Goal: Task Accomplishment & Management: Manage account settings

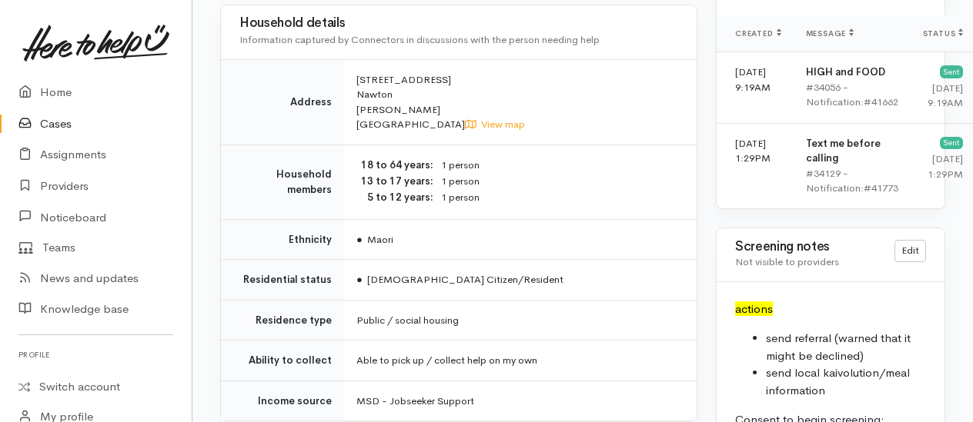
scroll to position [1308, 0]
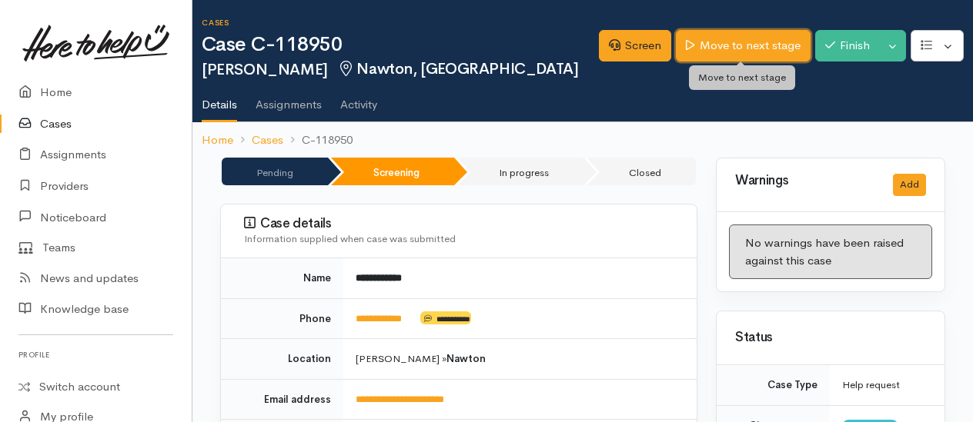
click at [723, 52] on link "Move to next stage" at bounding box center [743, 46] width 134 height 32
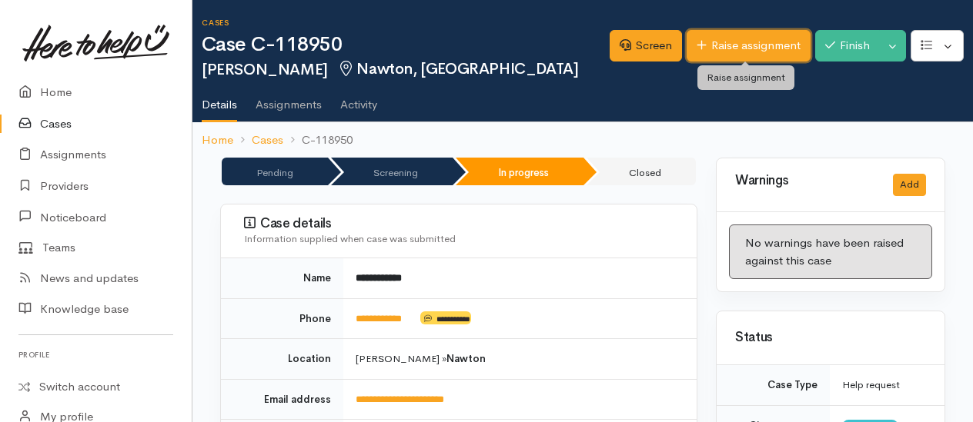
click at [717, 43] on link "Raise assignment" at bounding box center [748, 46] width 124 height 32
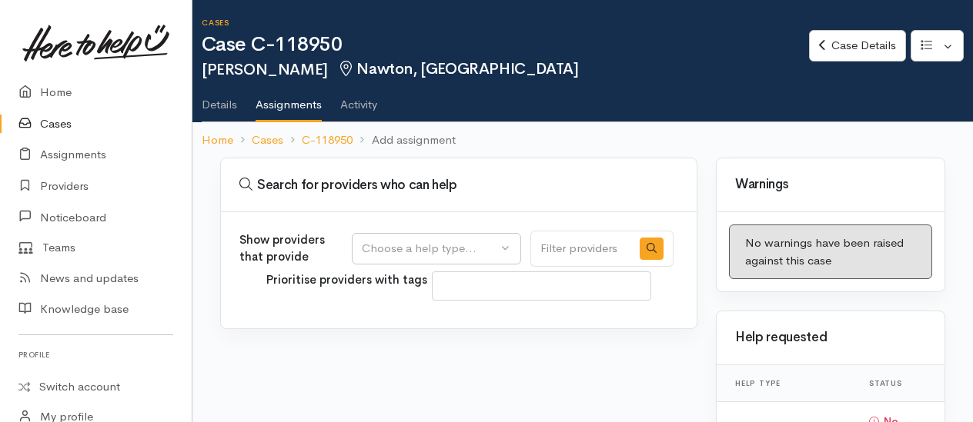
select select
click at [396, 244] on div "Choose a help type..." at bounding box center [429, 249] width 135 height 18
click at [397, 319] on span "Food support" at bounding box center [407, 322] width 72 height 18
select select "3"
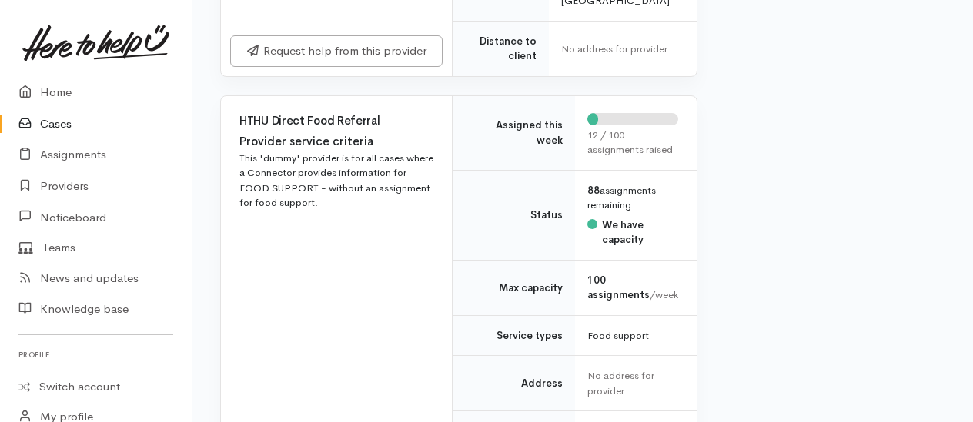
scroll to position [2232, 0]
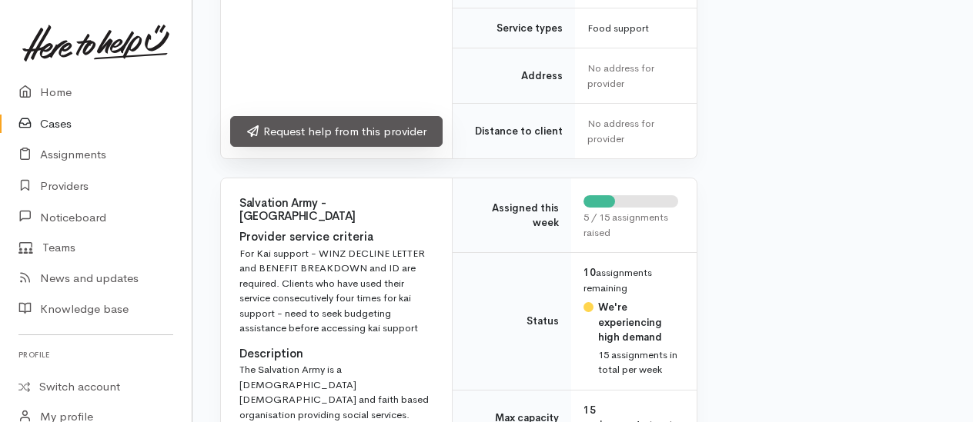
click at [327, 148] on link "Request help from this provider" at bounding box center [336, 132] width 212 height 32
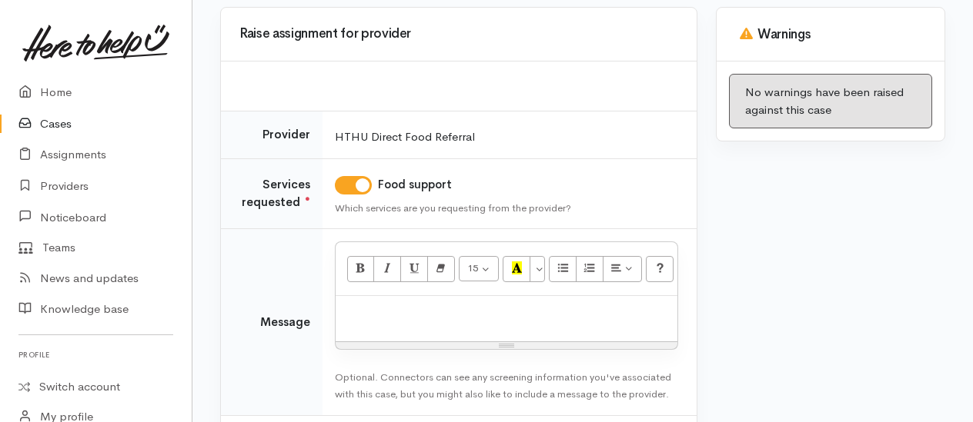
scroll to position [222, 0]
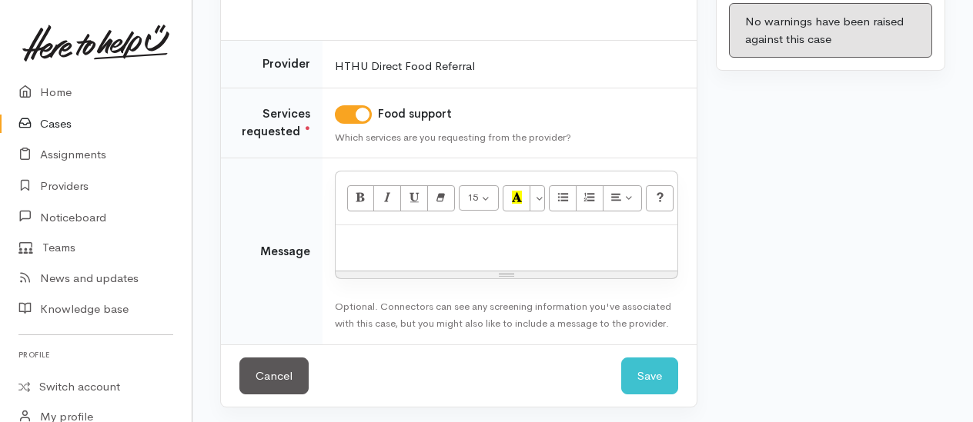
drag, startPoint x: 399, startPoint y: 255, endPoint x: 391, endPoint y: 259, distance: 8.6
click at [396, 254] on div at bounding box center [507, 247] width 342 height 45
click at [343, 237] on div "info provided" at bounding box center [507, 247] width 342 height 45
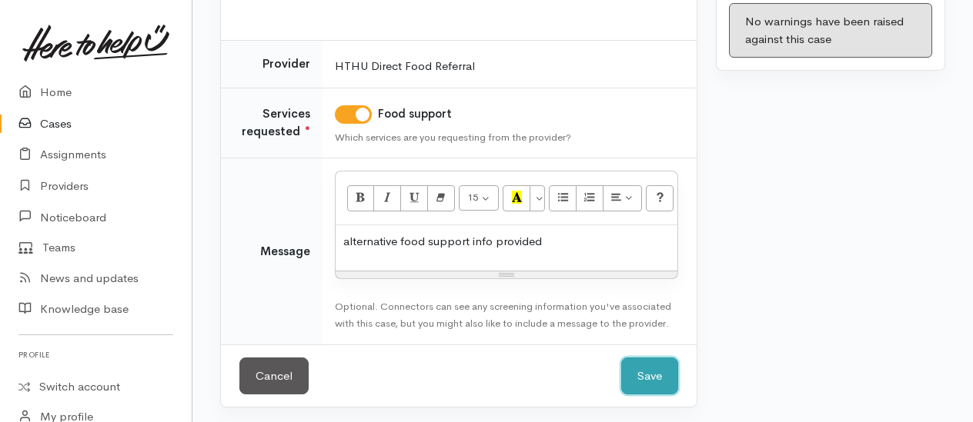
click at [625, 369] on button "Save" at bounding box center [649, 377] width 57 height 38
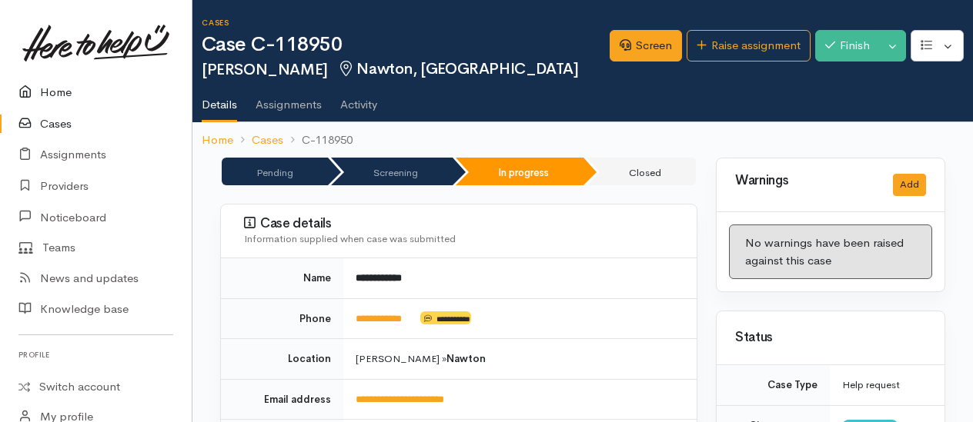
click at [58, 91] on link "Home" at bounding box center [96, 93] width 192 height 32
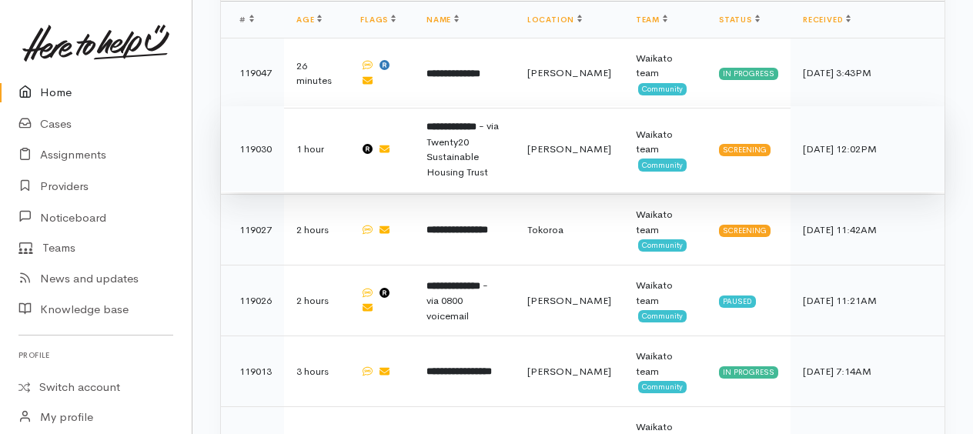
scroll to position [1000, 0]
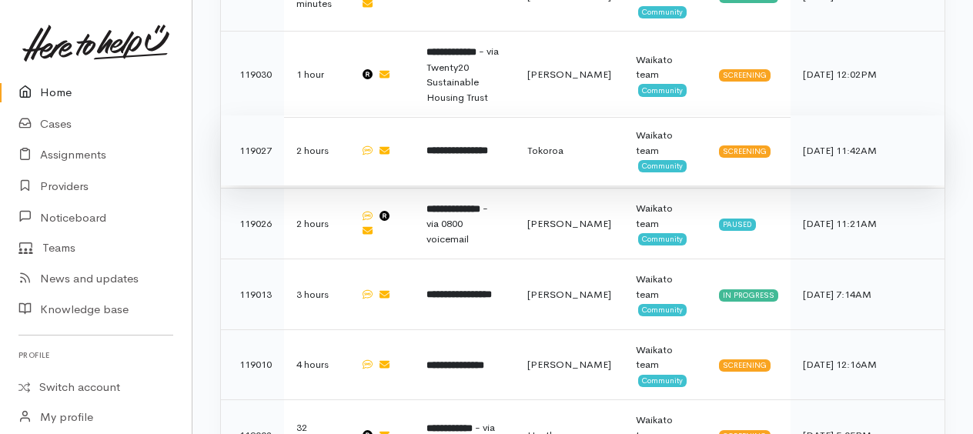
click at [466, 145] on b "**********" at bounding box center [457, 150] width 62 height 10
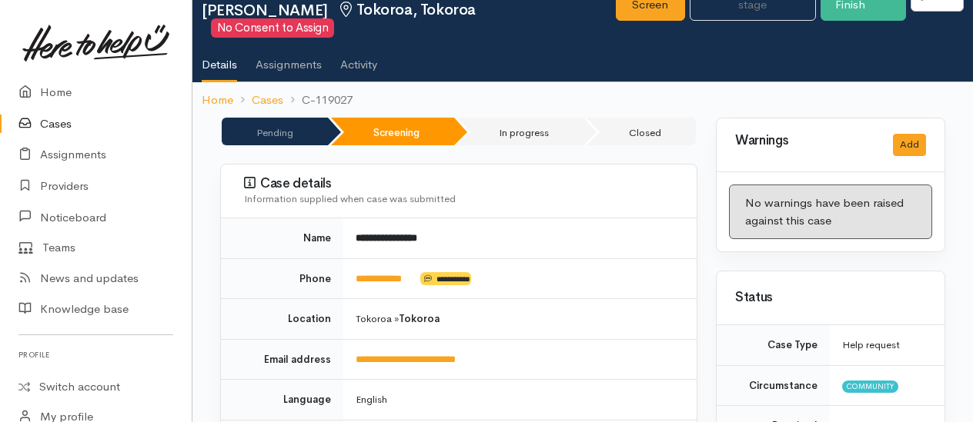
scroll to position [154, 0]
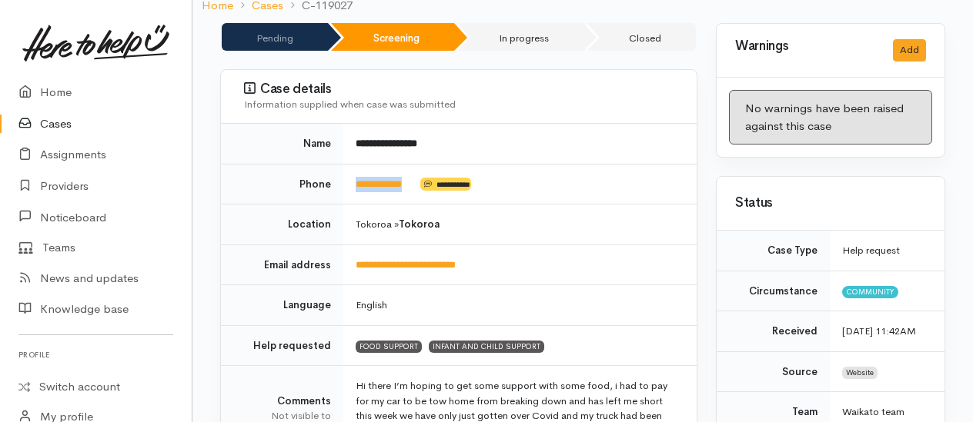
drag, startPoint x: 422, startPoint y: 182, endPoint x: 355, endPoint y: 179, distance: 67.0
click at [355, 179] on td "**********" at bounding box center [519, 184] width 353 height 41
drag, startPoint x: 355, startPoint y: 179, endPoint x: 365, endPoint y: 174, distance: 11.0
copy td "**********"
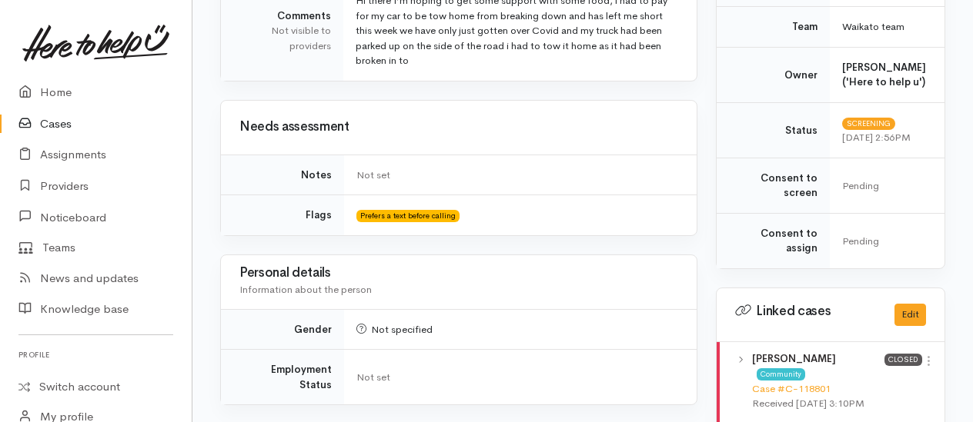
scroll to position [846, 0]
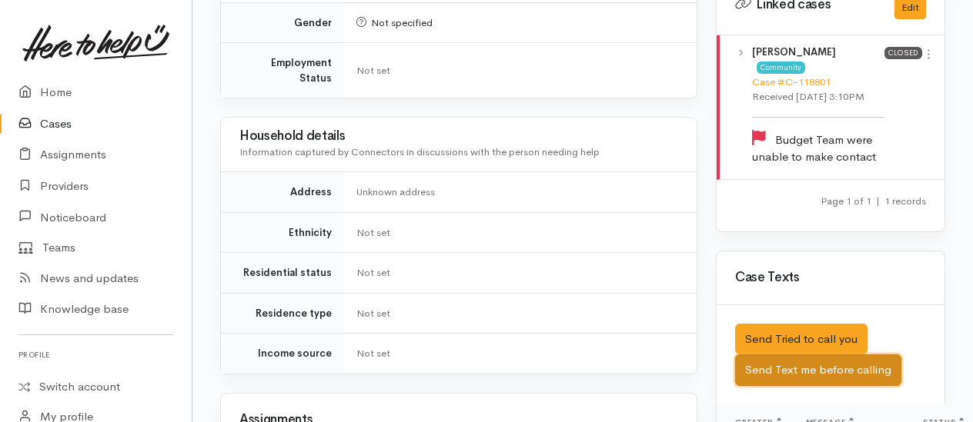
click at [811, 375] on button "Send Text me before calling" at bounding box center [818, 371] width 166 height 32
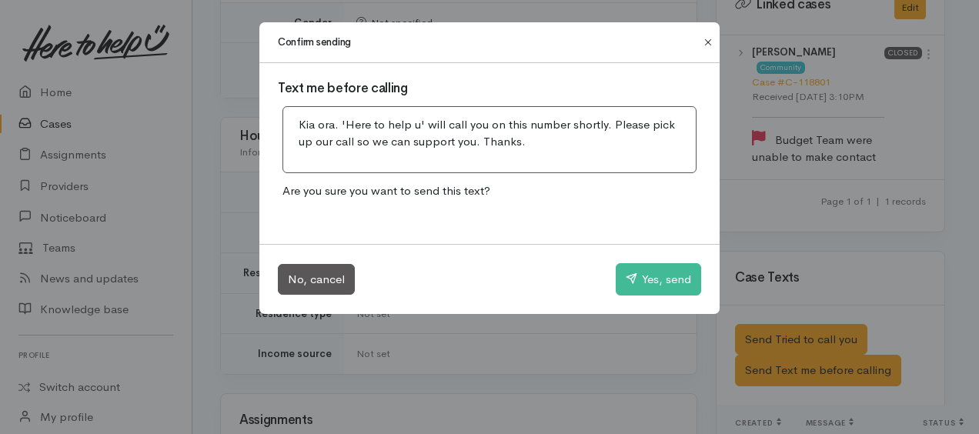
drag, startPoint x: 703, startPoint y: 42, endPoint x: 730, endPoint y: 114, distance: 76.9
click at [706, 44] on button "Close" at bounding box center [708, 42] width 25 height 18
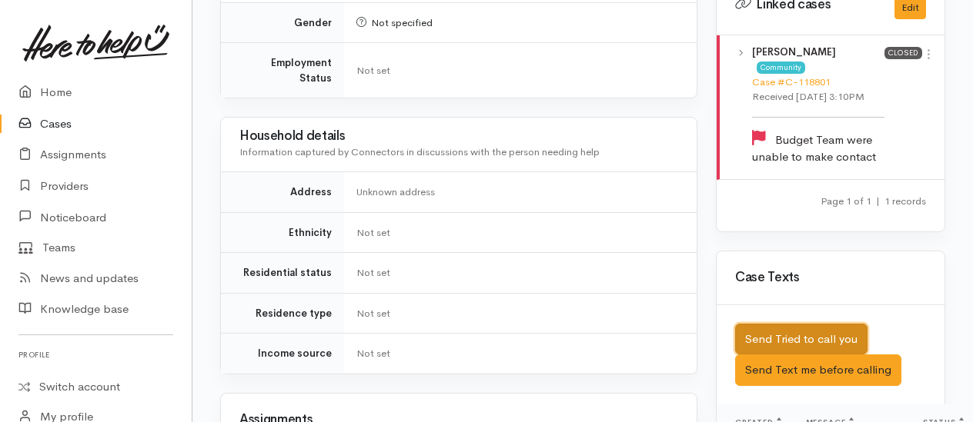
click at [799, 340] on button "Send Tried to call you" at bounding box center [801, 340] width 132 height 32
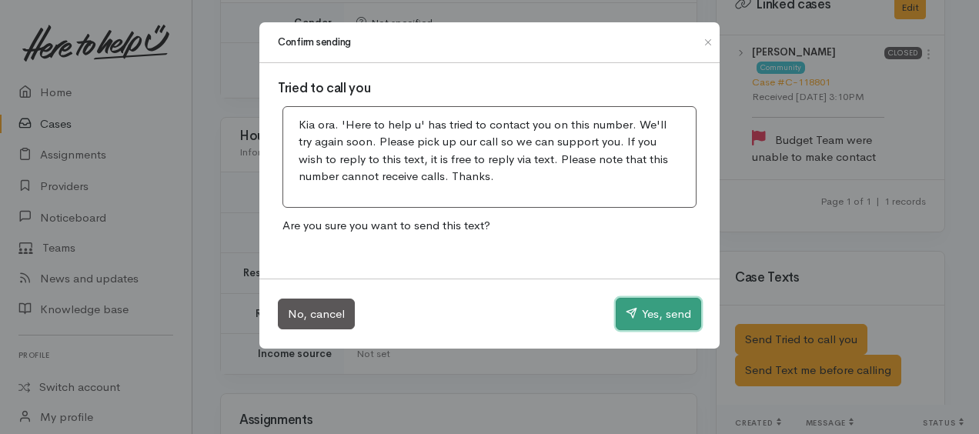
click at [633, 316] on icon "button" at bounding box center [632, 313] width 12 height 12
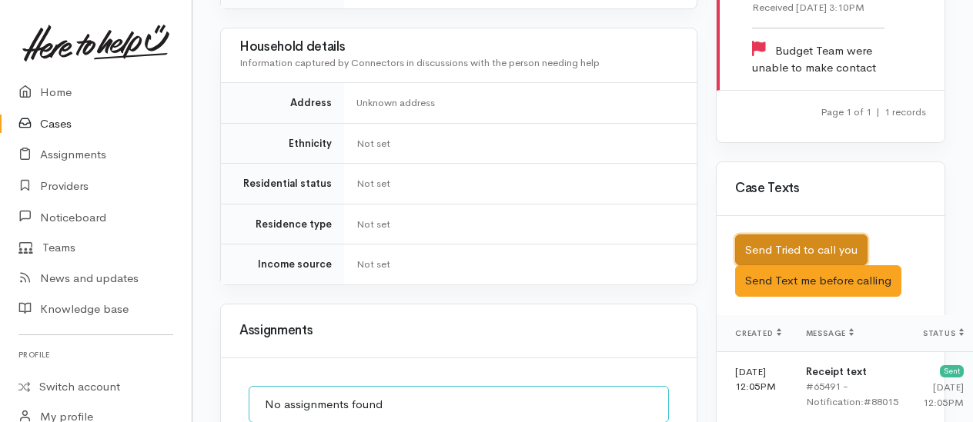
scroll to position [741, 0]
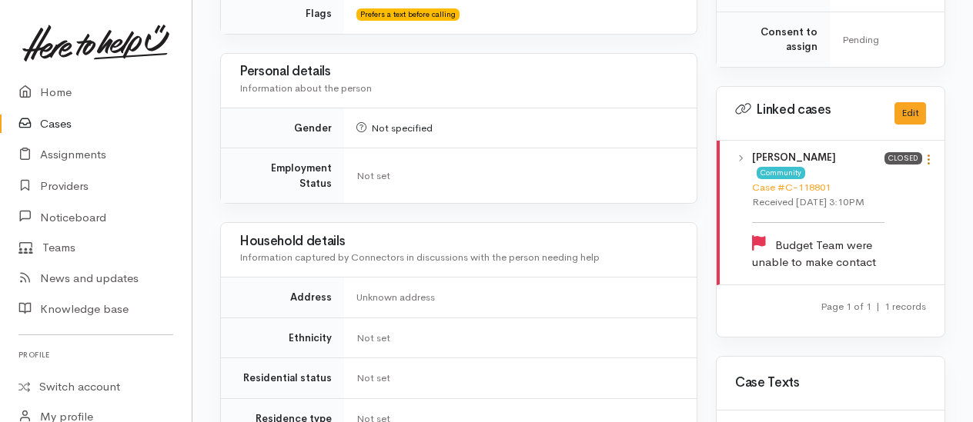
drag, startPoint x: 930, startPoint y: 171, endPoint x: 922, endPoint y: 172, distance: 7.7
click at [930, 166] on icon at bounding box center [928, 159] width 13 height 13
click at [846, 202] on link "View case" at bounding box center [874, 190] width 122 height 24
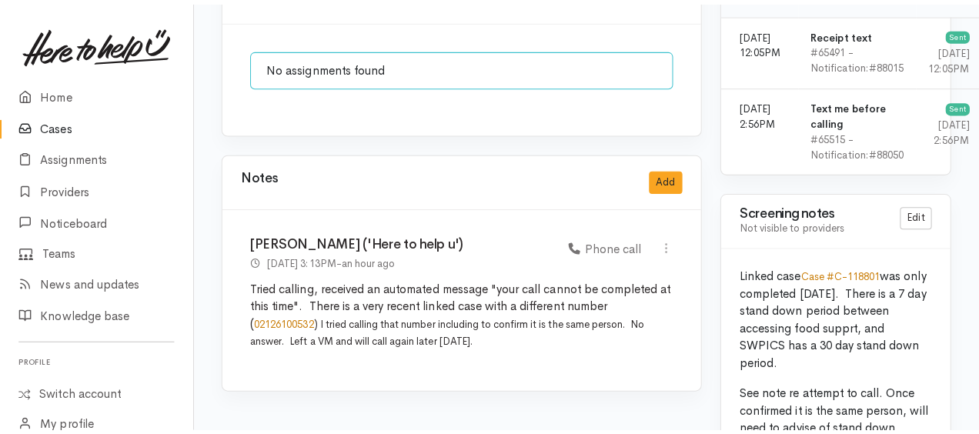
scroll to position [1357, 0]
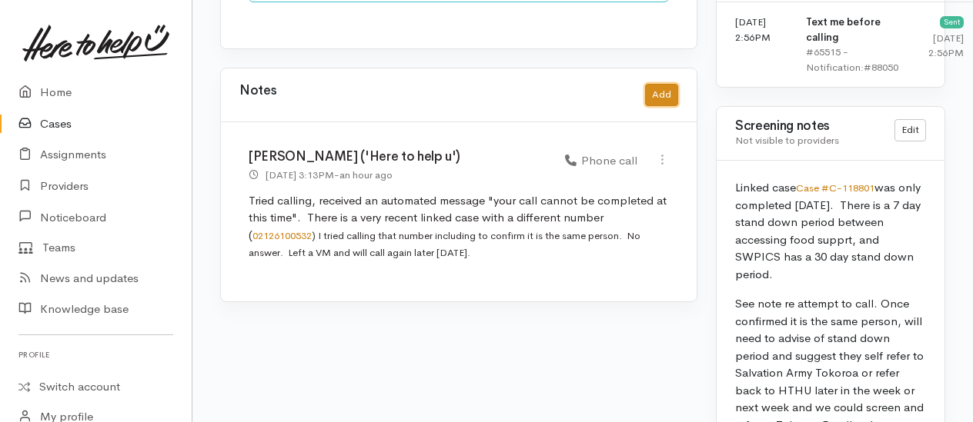
click at [668, 84] on button "Add" at bounding box center [661, 95] width 33 height 22
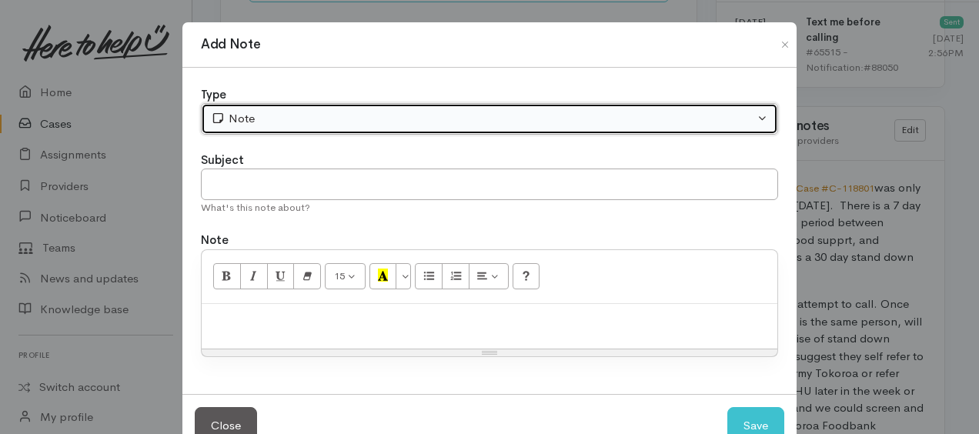
drag, startPoint x: 366, startPoint y: 120, endPoint x: 340, endPoint y: 132, distance: 28.9
click at [365, 120] on div "Note" at bounding box center [482, 119] width 543 height 18
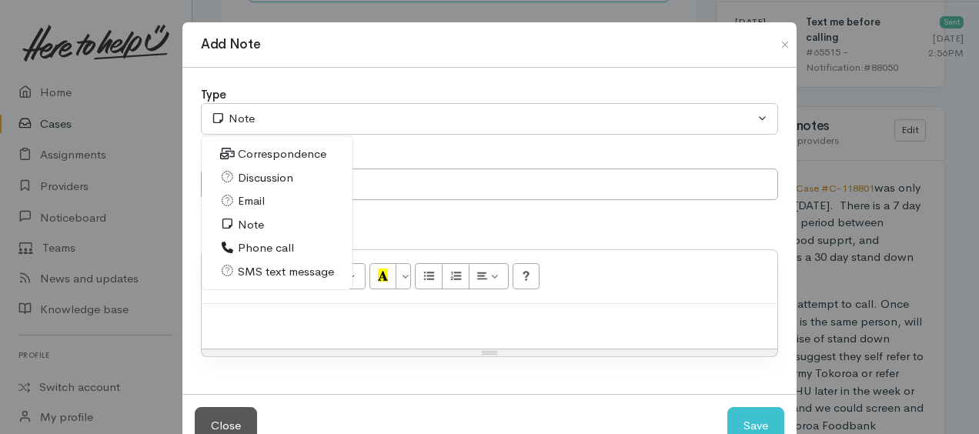
drag, startPoint x: 251, startPoint y: 242, endPoint x: 254, endPoint y: 284, distance: 42.4
click at [251, 244] on span "Phone call" at bounding box center [266, 248] width 56 height 18
select select "3"
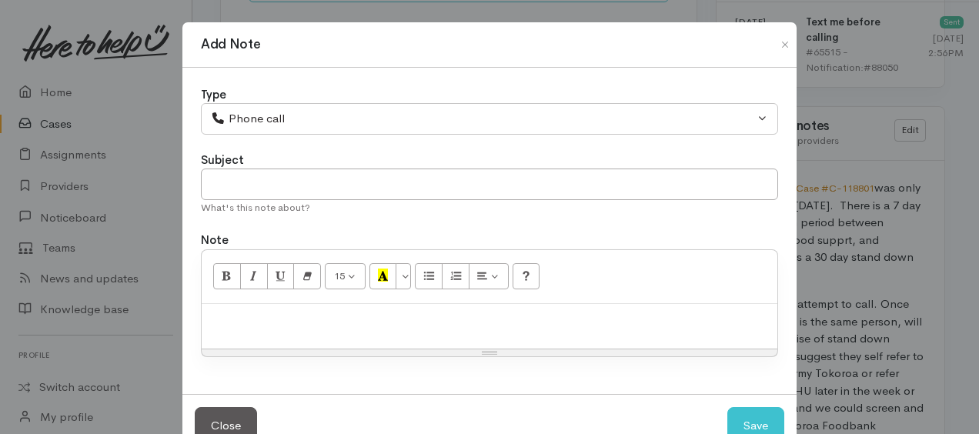
click at [255, 314] on p at bounding box center [489, 321] width 560 height 18
click at [419, 314] on p "Further to note below, tried calling" at bounding box center [489, 321] width 560 height 18
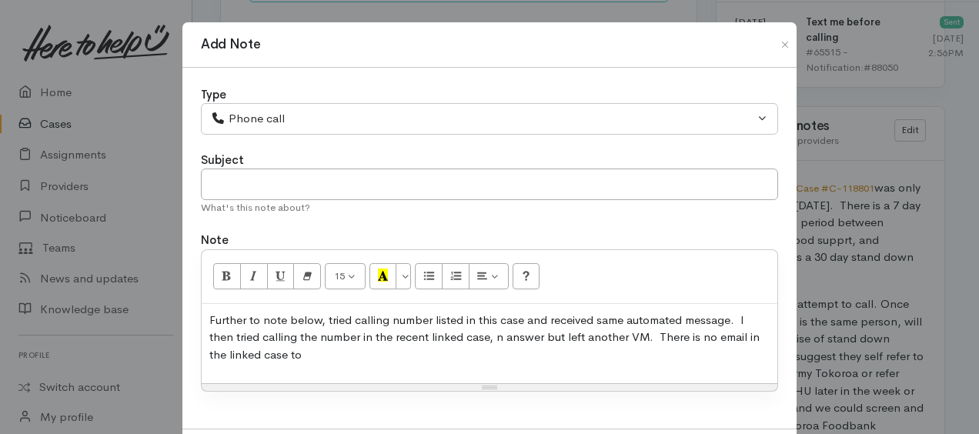
click at [283, 353] on p "Further to note below, tried calling number listed in this case and received sa…" at bounding box center [489, 338] width 560 height 52
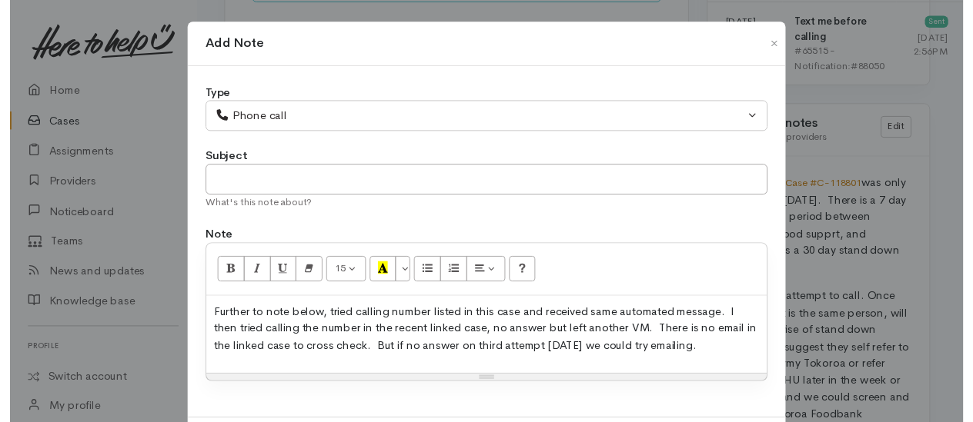
scroll to position [76, 0]
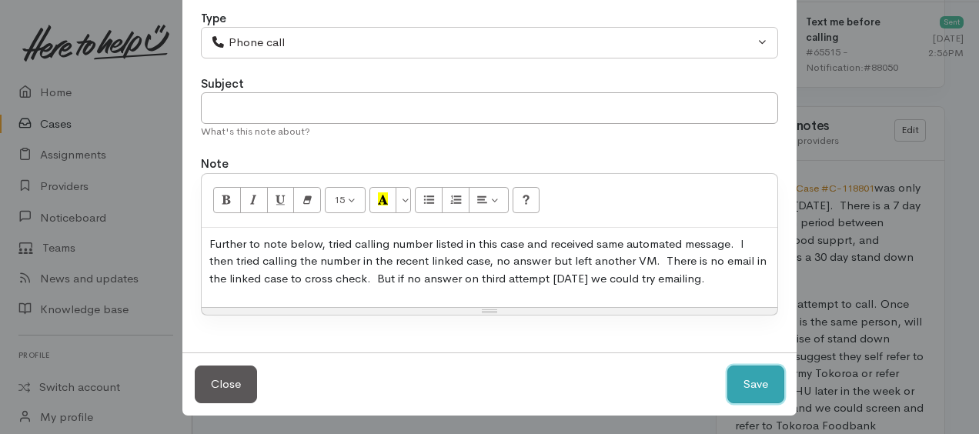
click at [760, 371] on button "Save" at bounding box center [755, 385] width 57 height 38
select select "1"
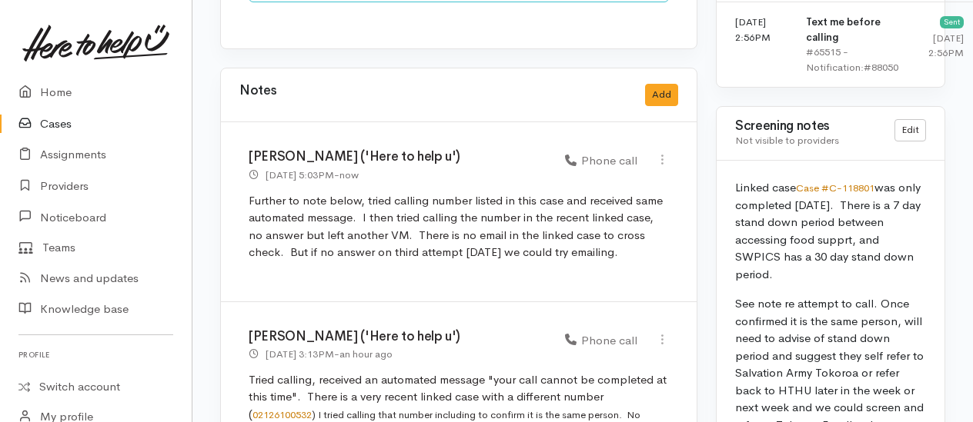
scroll to position [1434, 0]
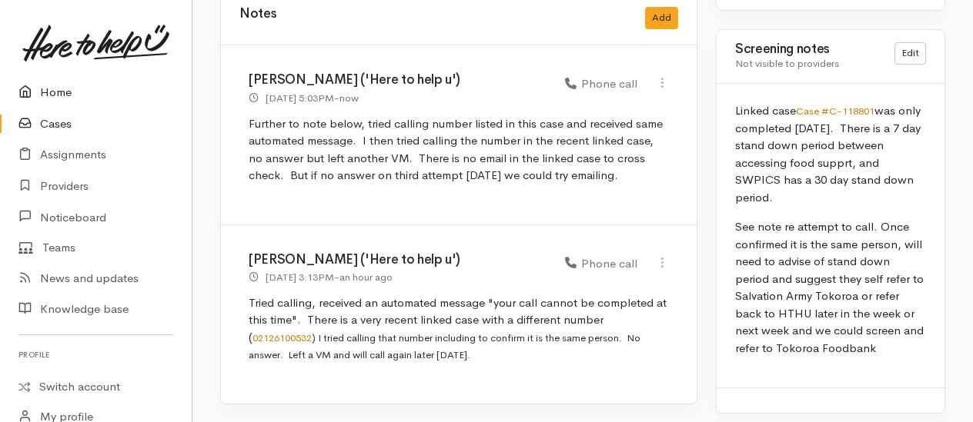
click at [58, 91] on link "Home" at bounding box center [96, 93] width 192 height 32
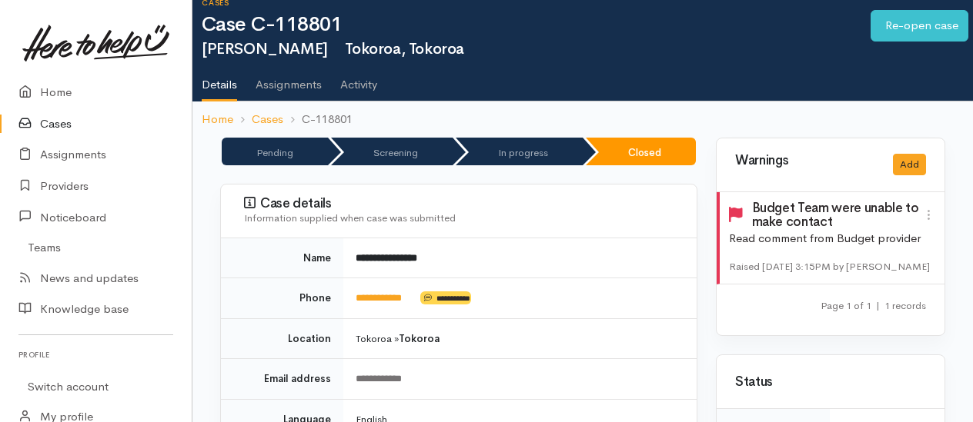
scroll to position [154, 0]
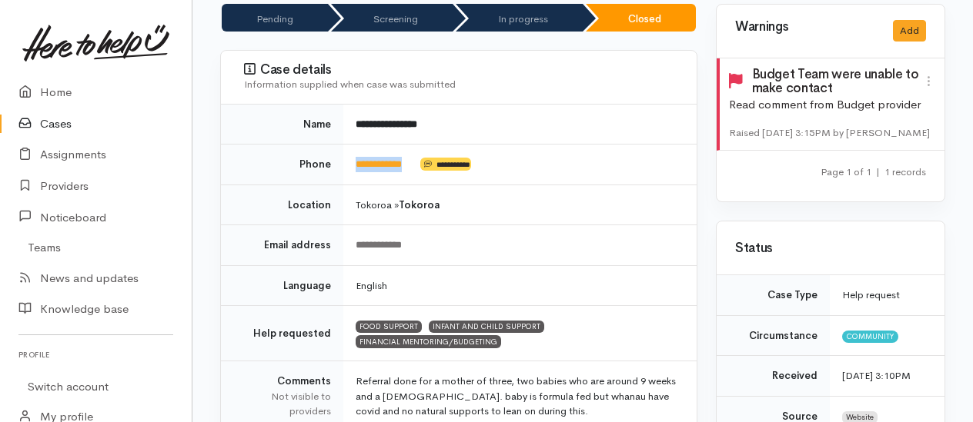
drag, startPoint x: 412, startPoint y: 159, endPoint x: 347, endPoint y: 159, distance: 64.6
click at [347, 159] on td "**********" at bounding box center [519, 165] width 353 height 41
copy td "**********"
click at [65, 91] on link "Home" at bounding box center [96, 93] width 192 height 32
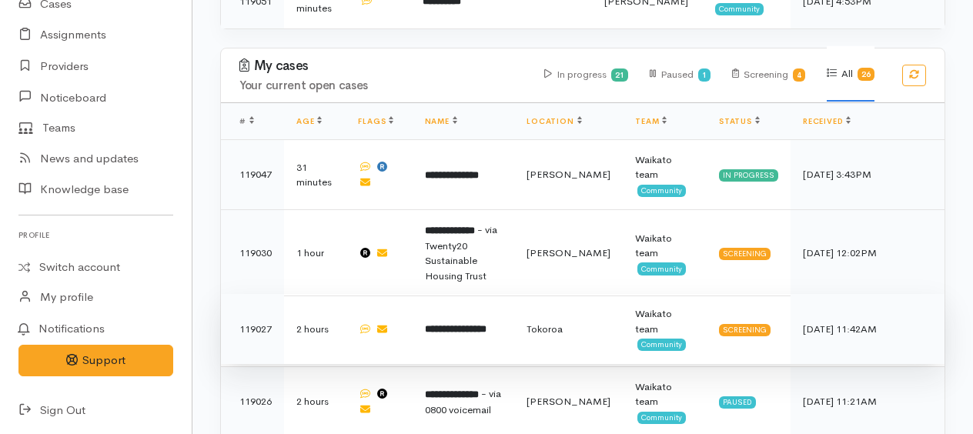
scroll to position [846, 0]
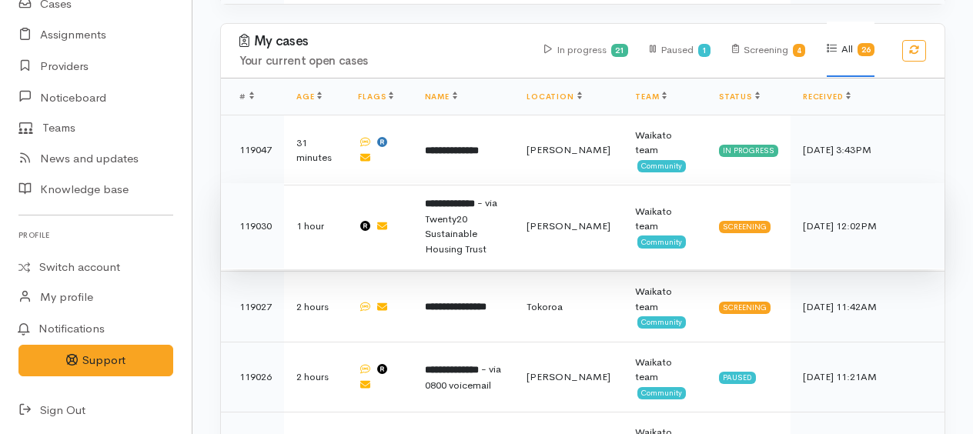
click at [472, 196] on span "- via Twenty20 Sustainable Housing Trust" at bounding box center [461, 225] width 72 height 59
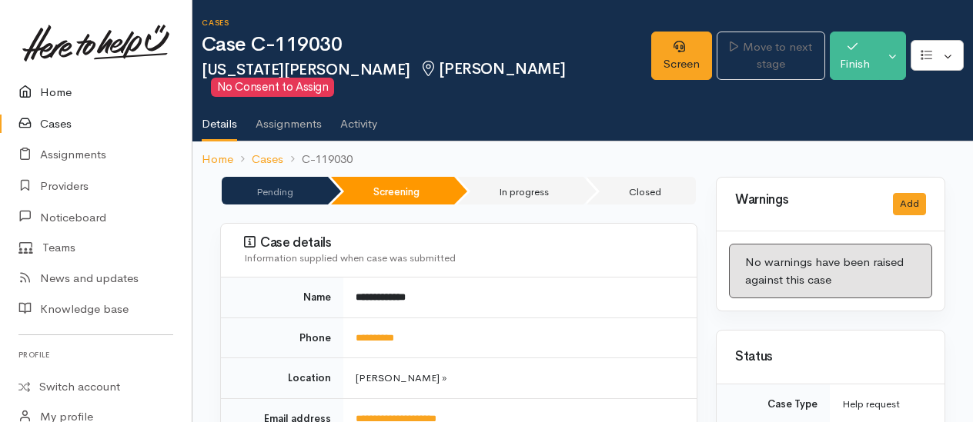
click at [55, 85] on link "Home" at bounding box center [96, 93] width 192 height 32
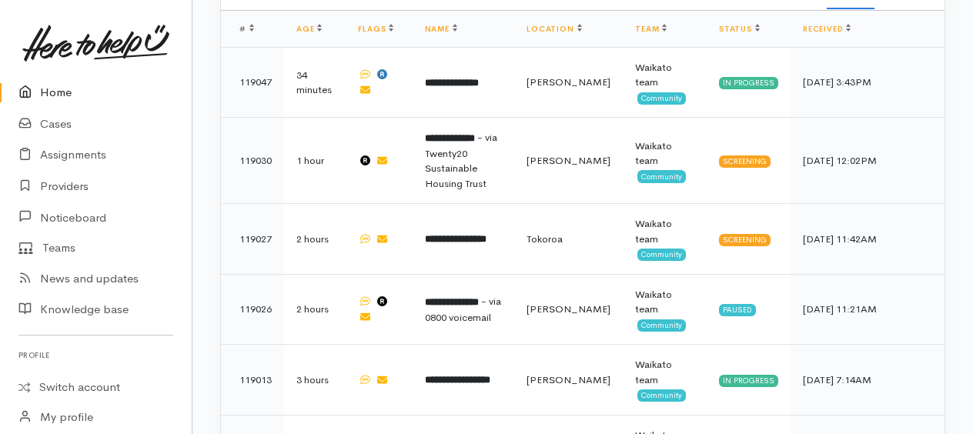
scroll to position [923, 0]
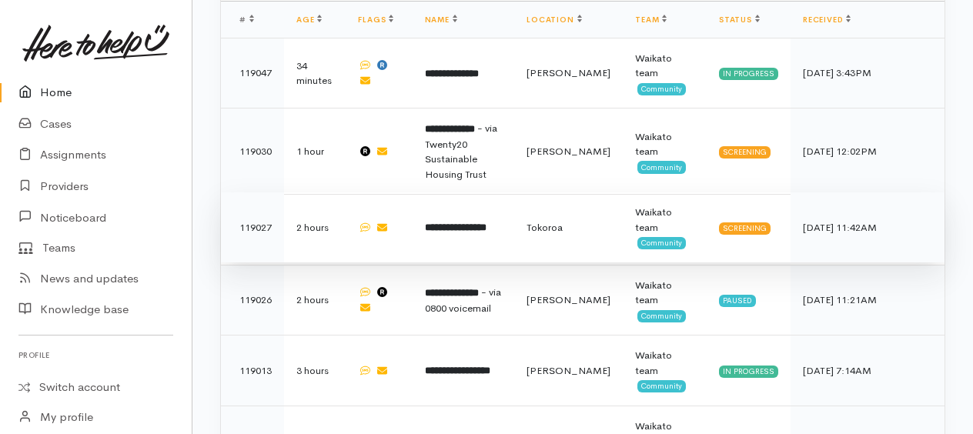
click at [486, 222] on b "**********" at bounding box center [456, 227] width 62 height 10
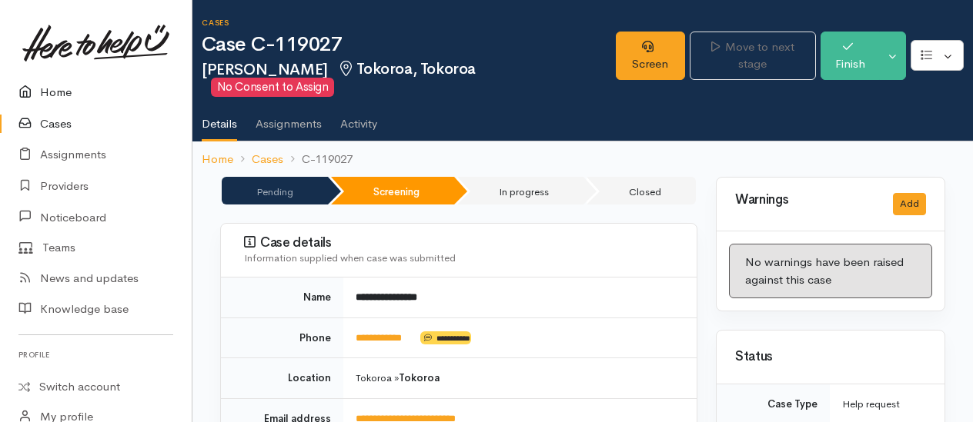
click at [60, 95] on link "Home" at bounding box center [96, 93] width 192 height 32
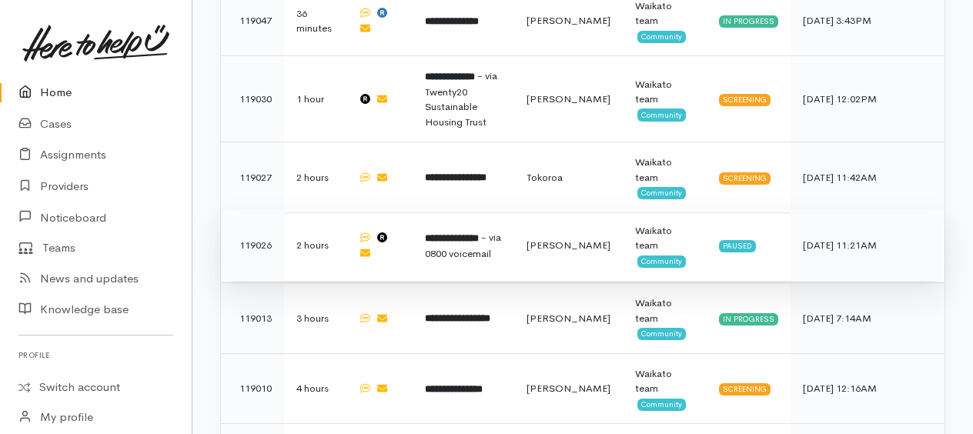
scroll to position [1000, 0]
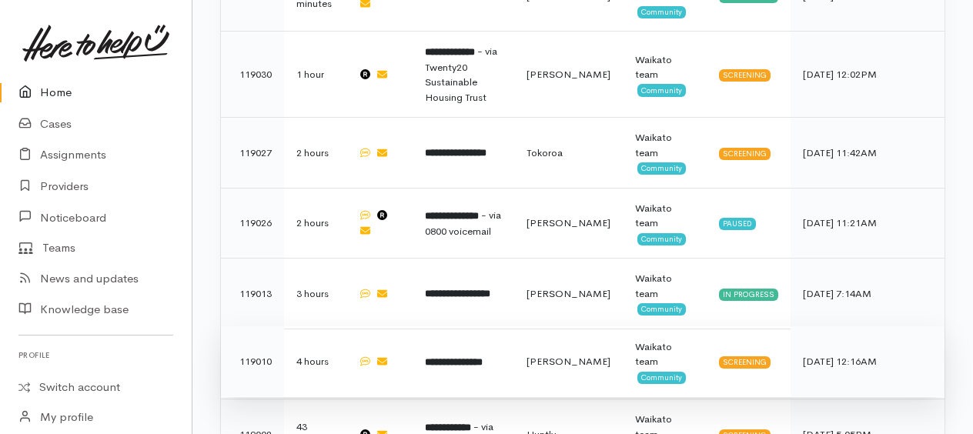
drag, startPoint x: 473, startPoint y: 259, endPoint x: 471, endPoint y: 239, distance: 19.4
click at [474, 357] on b "**********" at bounding box center [454, 362] width 58 height 10
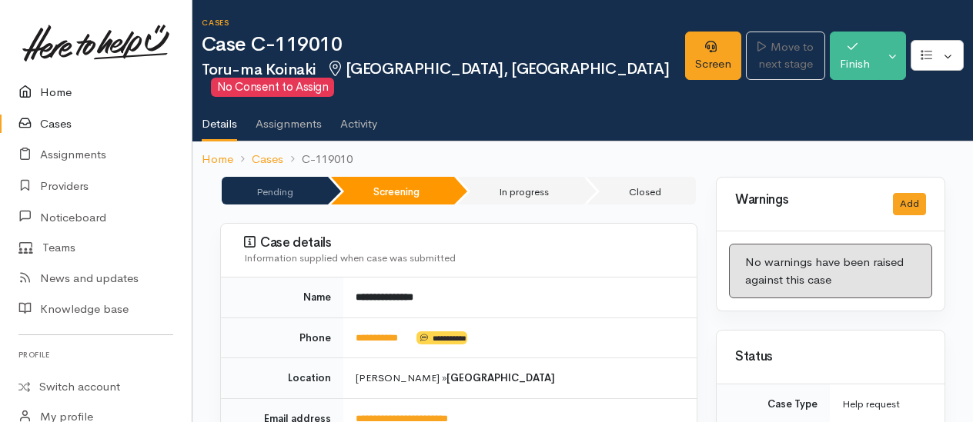
click at [65, 88] on link "Home" at bounding box center [96, 93] width 192 height 32
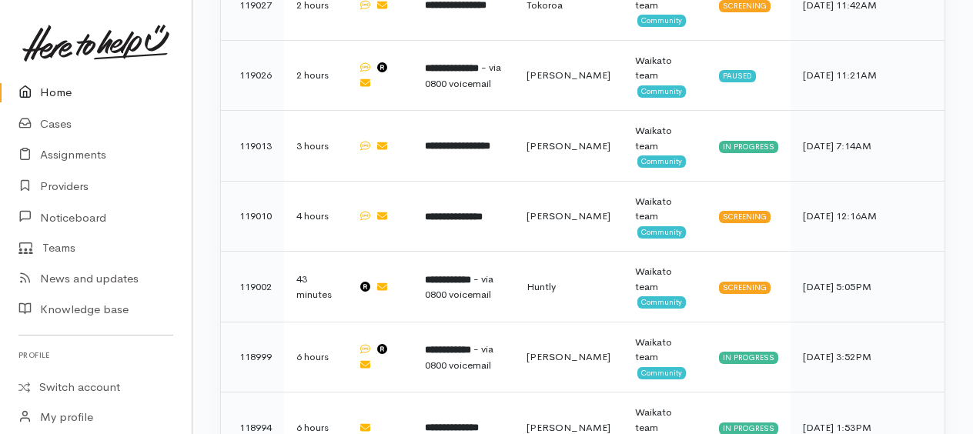
scroll to position [1154, 0]
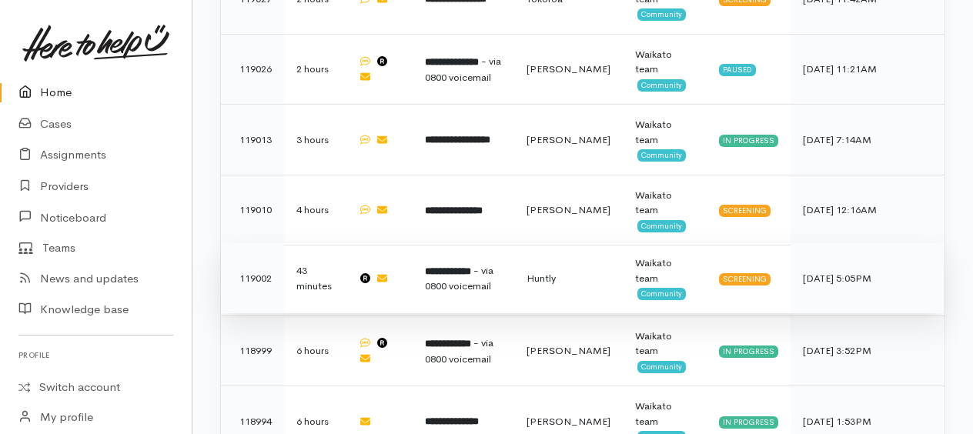
click at [460, 266] on b "**********" at bounding box center [448, 271] width 46 height 10
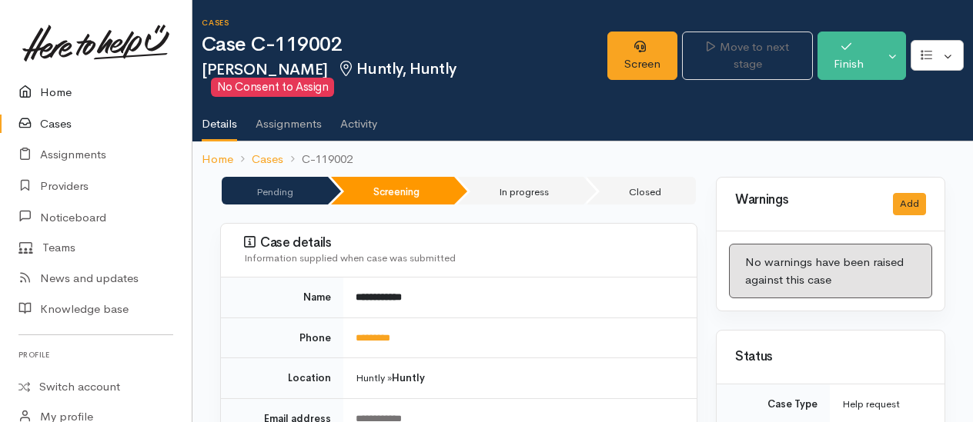
click at [54, 91] on link "Home" at bounding box center [96, 93] width 192 height 32
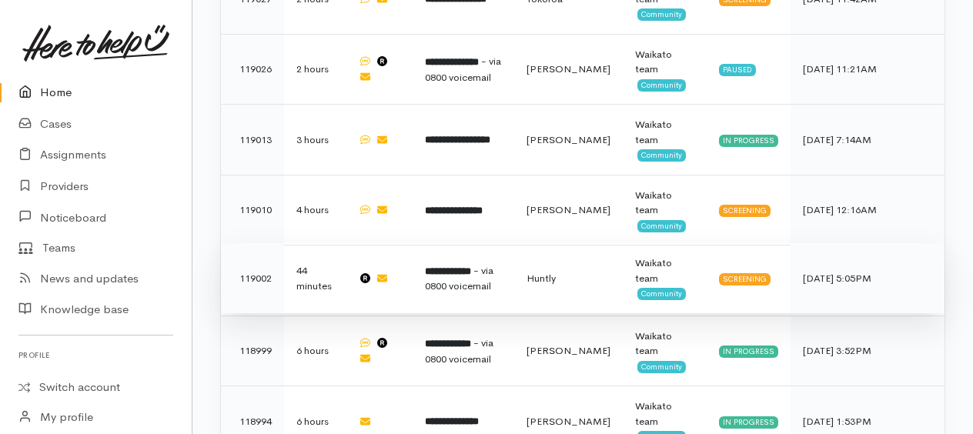
scroll to position [1077, 0]
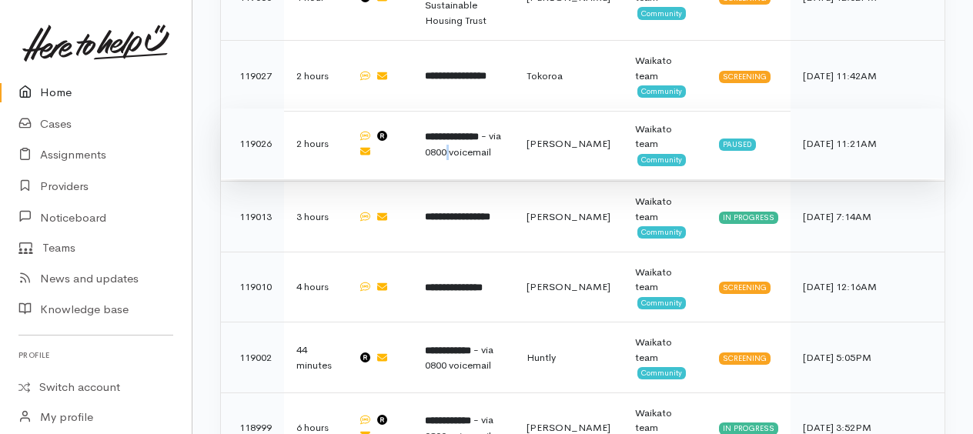
click at [449, 109] on td "**********" at bounding box center [463, 144] width 102 height 71
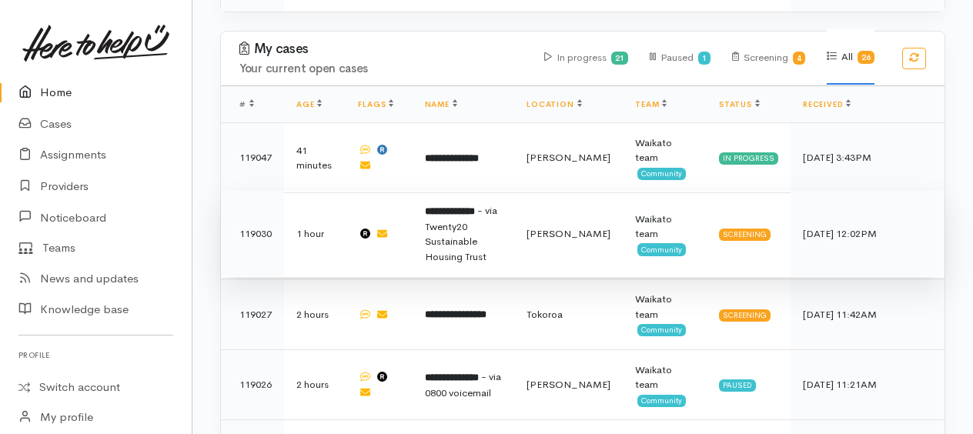
scroll to position [846, 0]
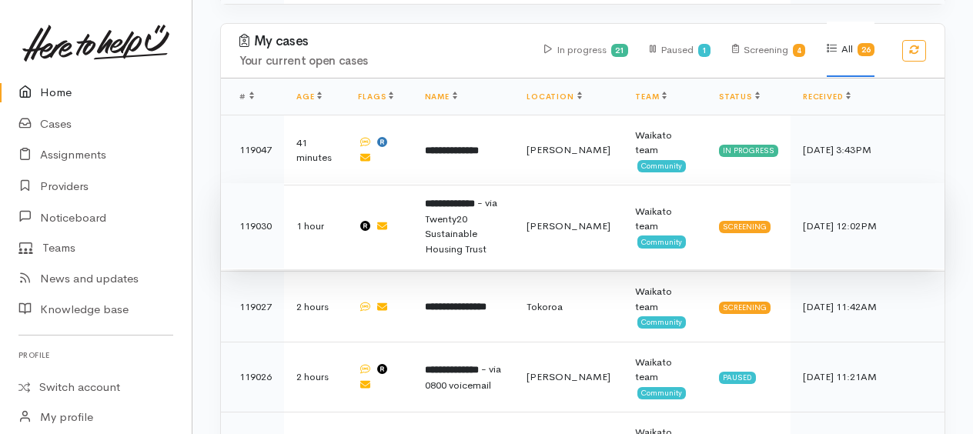
click at [453, 191] on td "**********" at bounding box center [463, 226] width 102 height 86
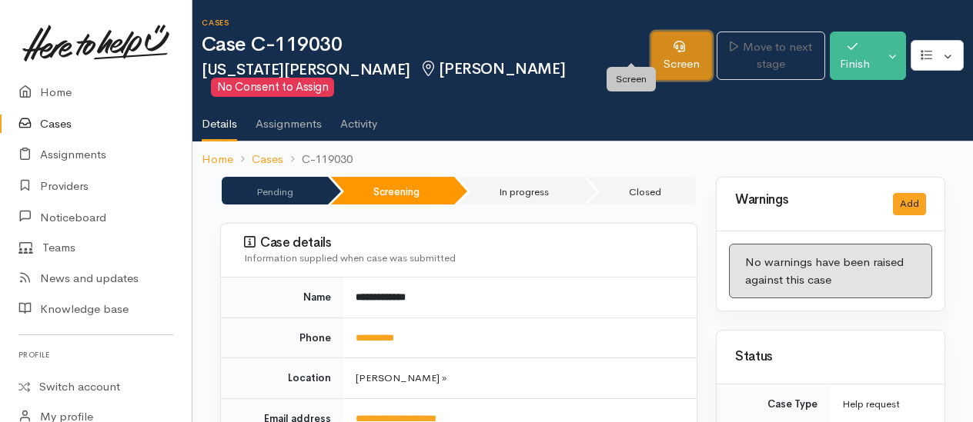
click at [651, 49] on link "Screen" at bounding box center [681, 56] width 61 height 48
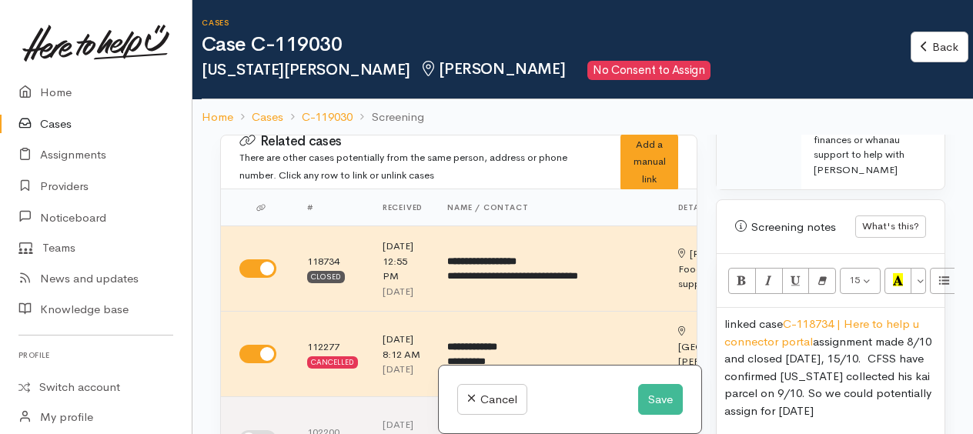
scroll to position [1308, 0]
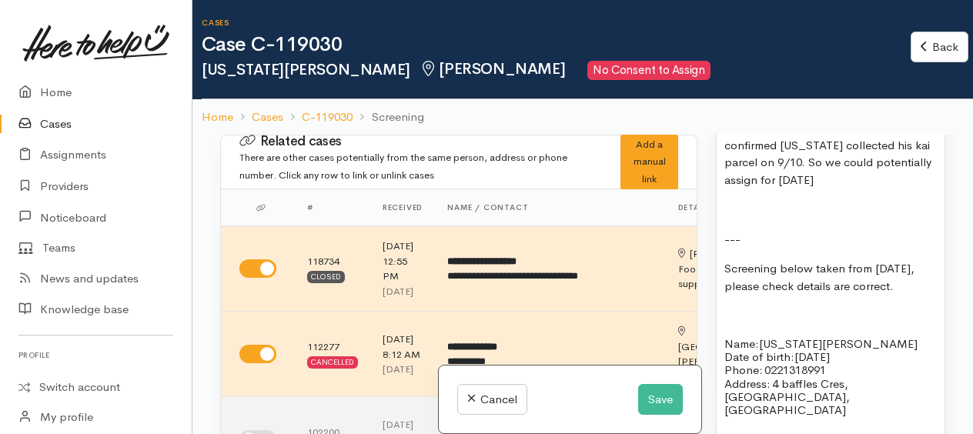
click at [854, 279] on p "Screening below taken from 8/10/25, please check details are correct." at bounding box center [830, 277] width 212 height 35
click at [662, 392] on button "Save" at bounding box center [660, 400] width 45 height 32
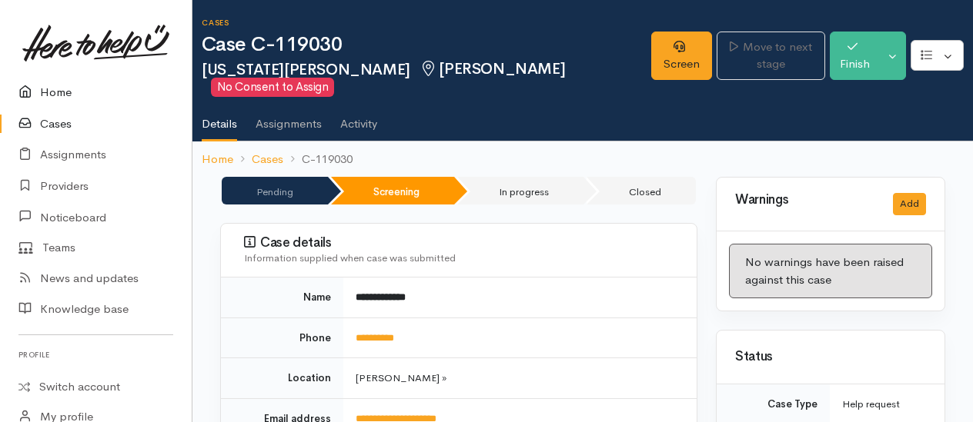
click at [58, 96] on link "Home" at bounding box center [96, 93] width 192 height 32
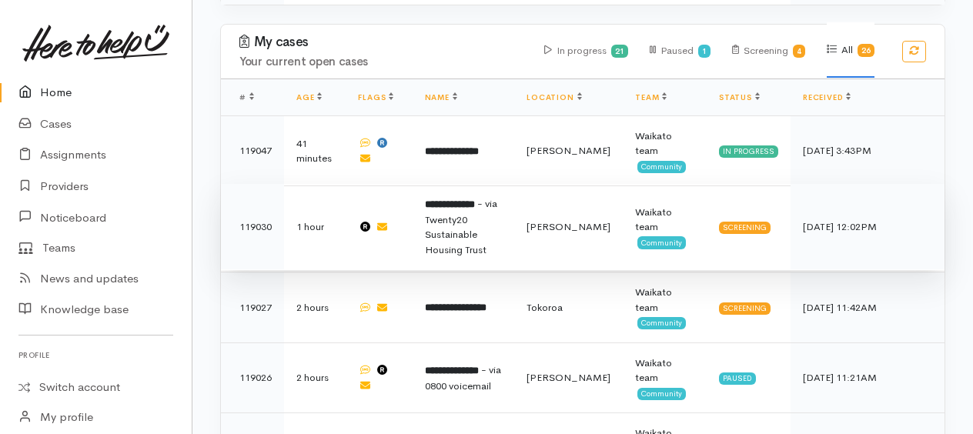
scroll to position [846, 0]
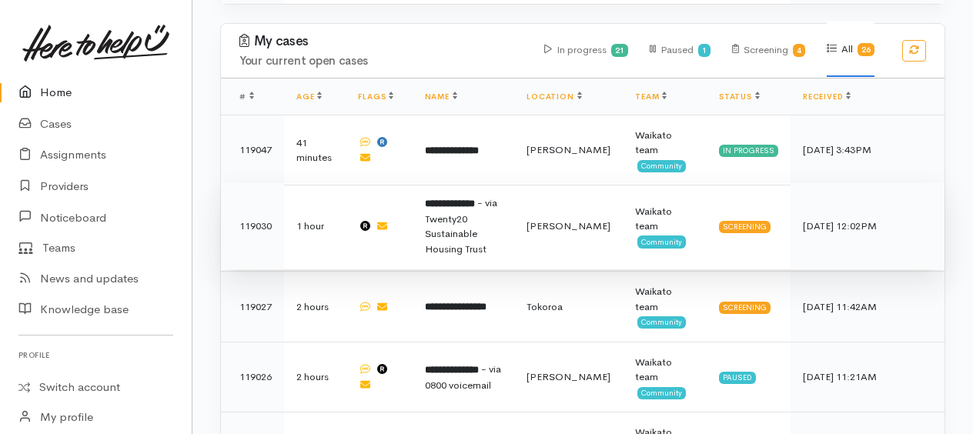
click at [478, 196] on span "- via Twenty20 Sustainable Housing Trust" at bounding box center [461, 225] width 72 height 59
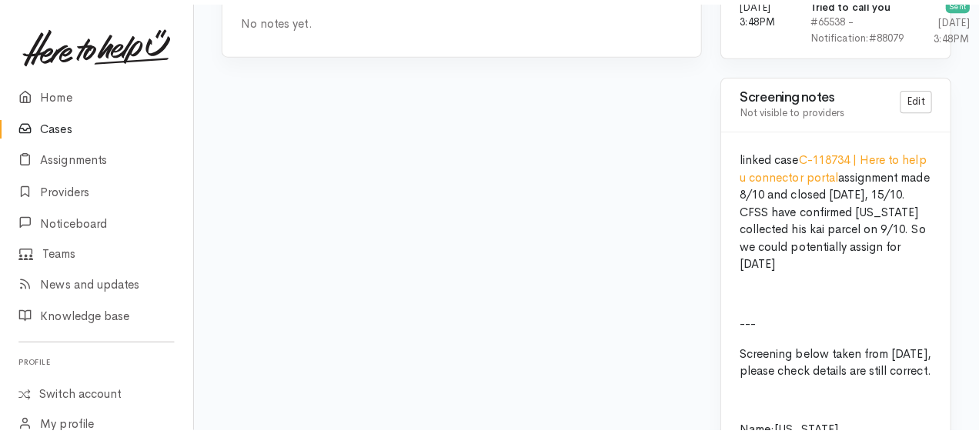
scroll to position [1308, 0]
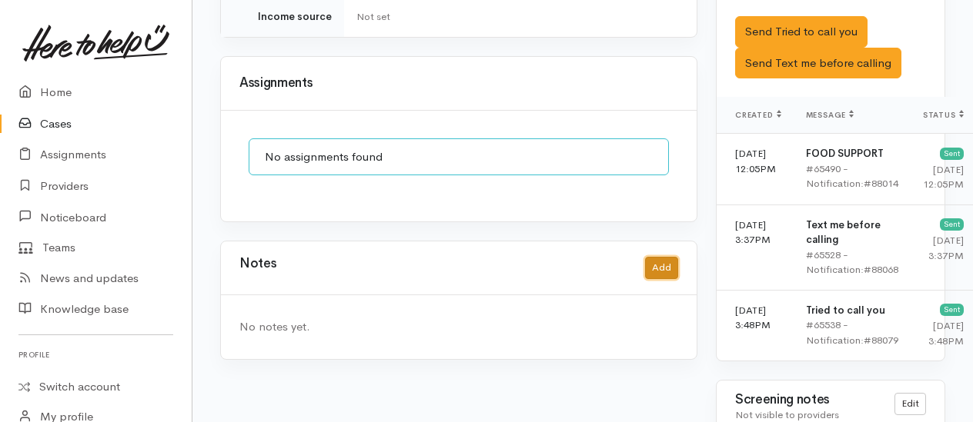
click at [663, 257] on button "Add" at bounding box center [661, 268] width 33 height 22
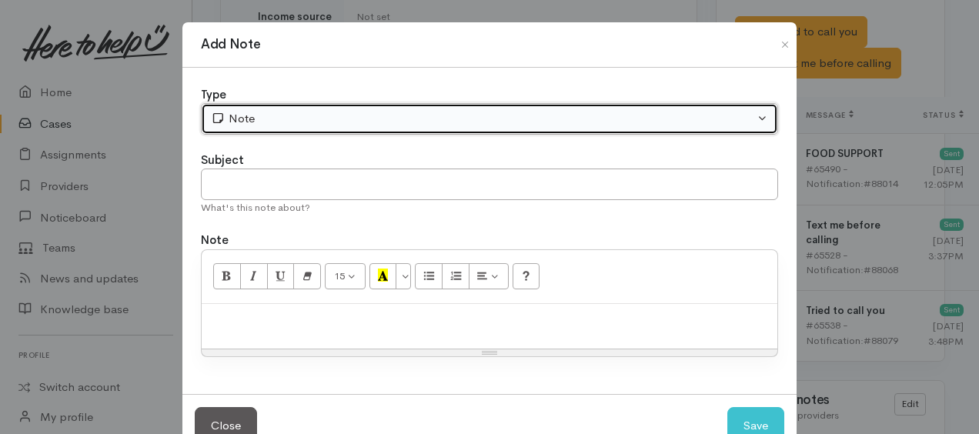
click at [237, 122] on div "Note" at bounding box center [482, 119] width 543 height 18
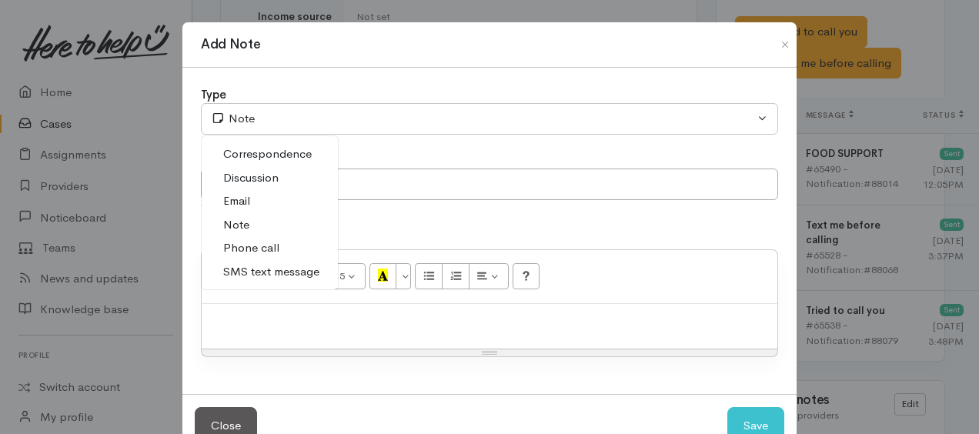
click at [239, 249] on span "Phone call" at bounding box center [251, 248] width 56 height 18
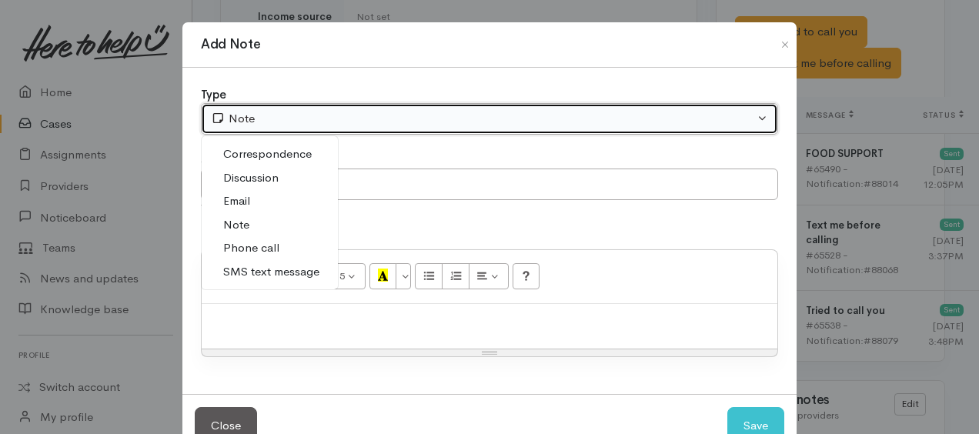
select select "3"
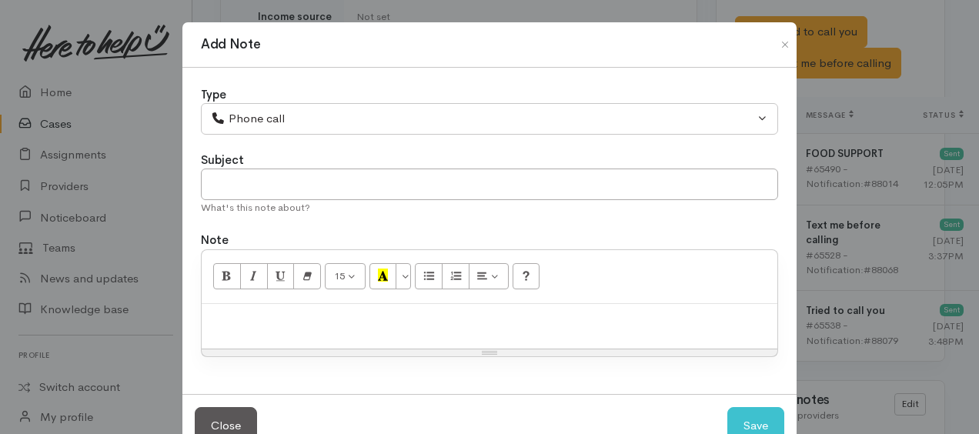
click at [245, 317] on p at bounding box center [489, 321] width 560 height 18
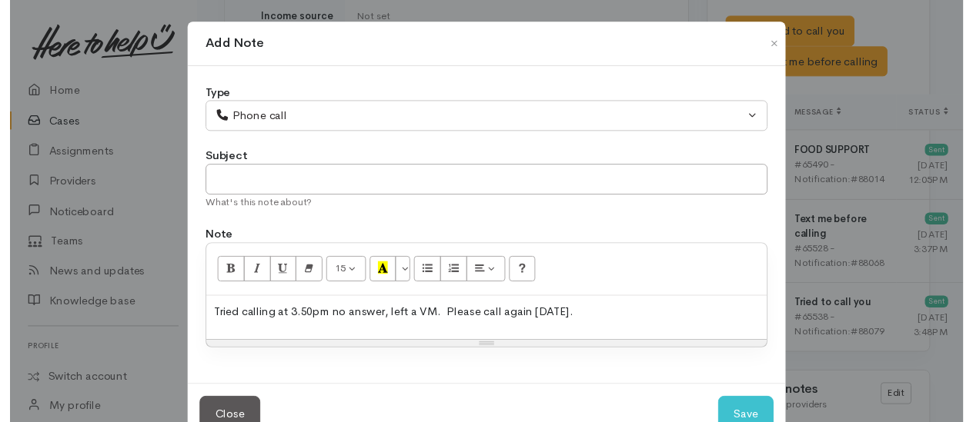
scroll to position [42, 0]
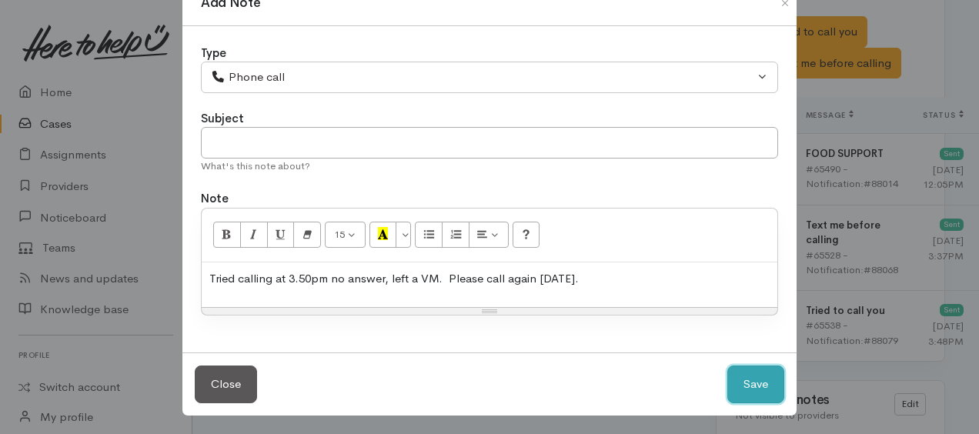
click at [750, 380] on button "Save" at bounding box center [755, 385] width 57 height 38
select select "1"
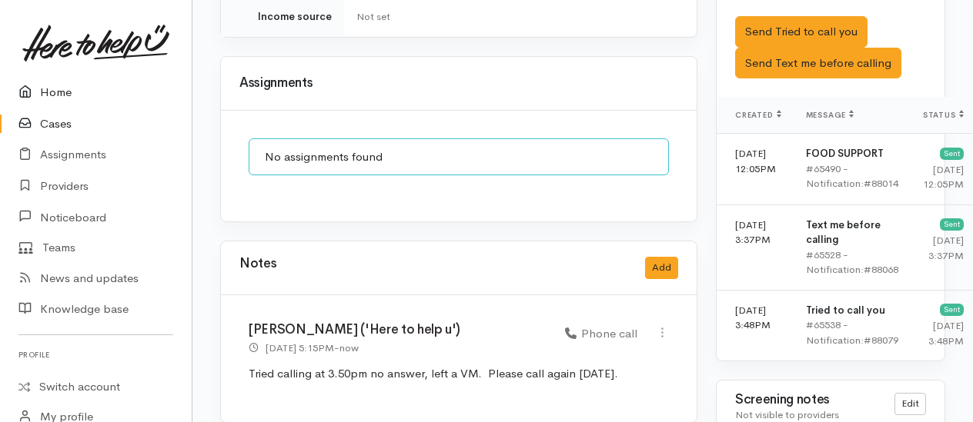
click at [54, 89] on link "Home" at bounding box center [96, 93] width 192 height 32
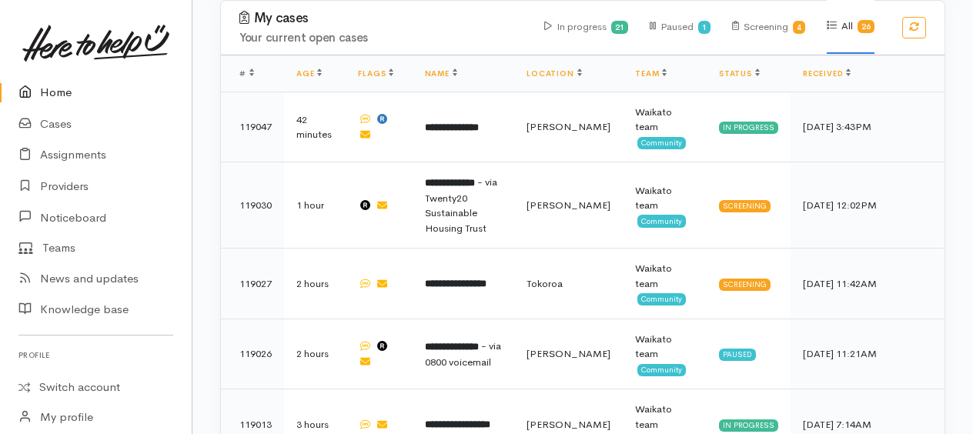
scroll to position [1077, 0]
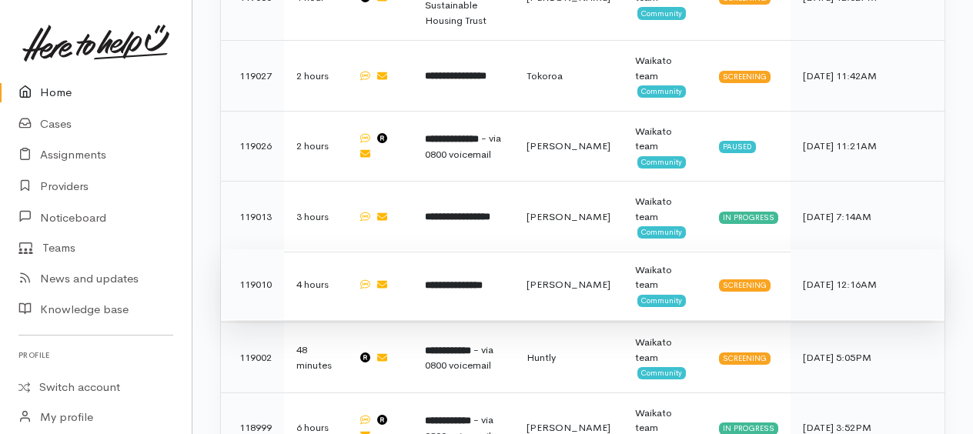
click at [460, 280] on b "**********" at bounding box center [454, 285] width 58 height 10
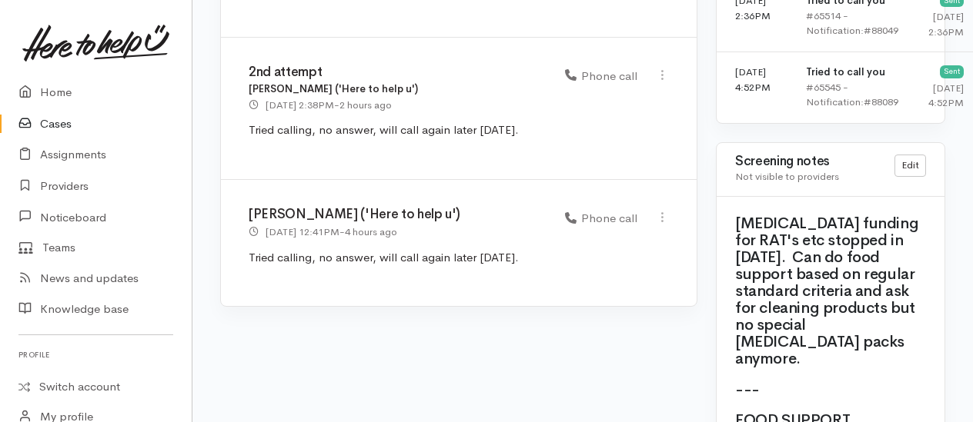
scroll to position [1616, 0]
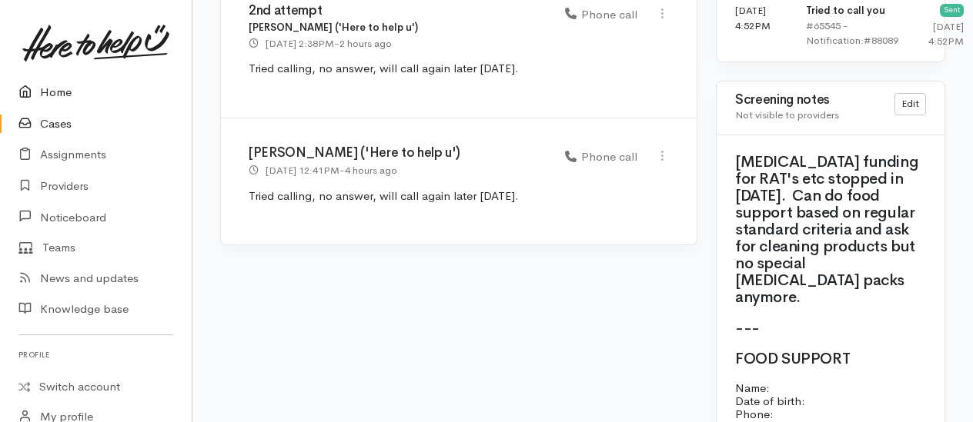
click at [55, 92] on link "Home" at bounding box center [96, 93] width 192 height 32
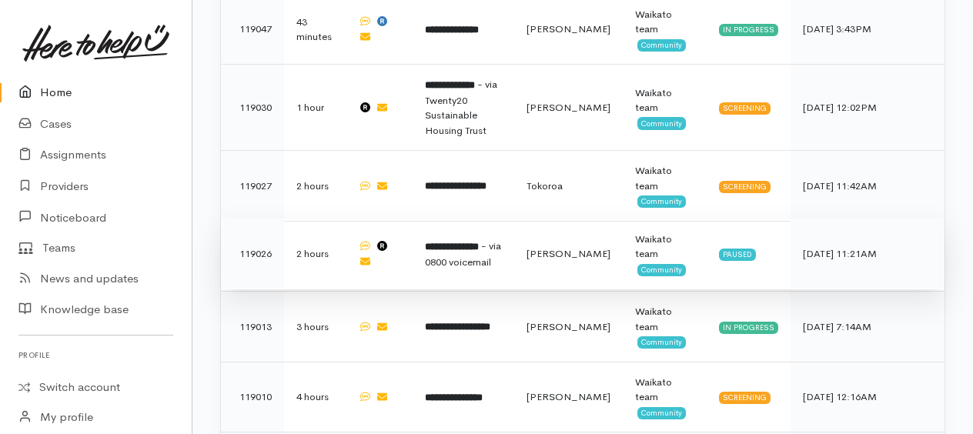
scroll to position [1000, 0]
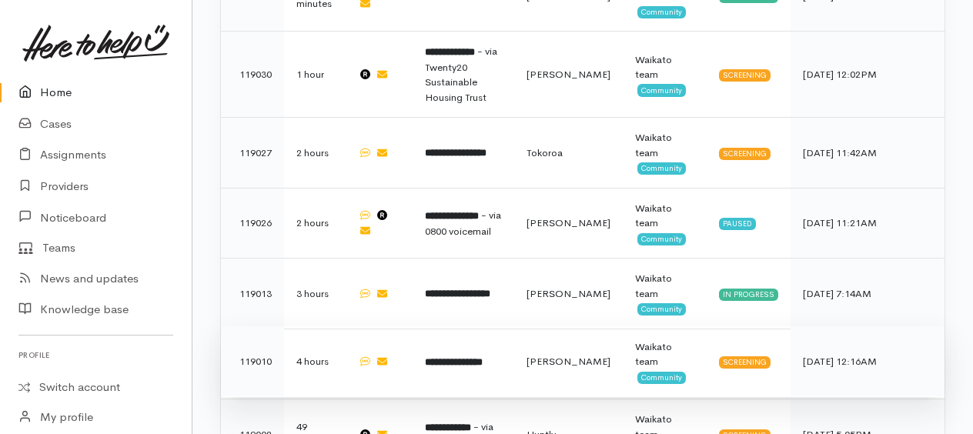
click at [482, 357] on b "**********" at bounding box center [454, 362] width 58 height 10
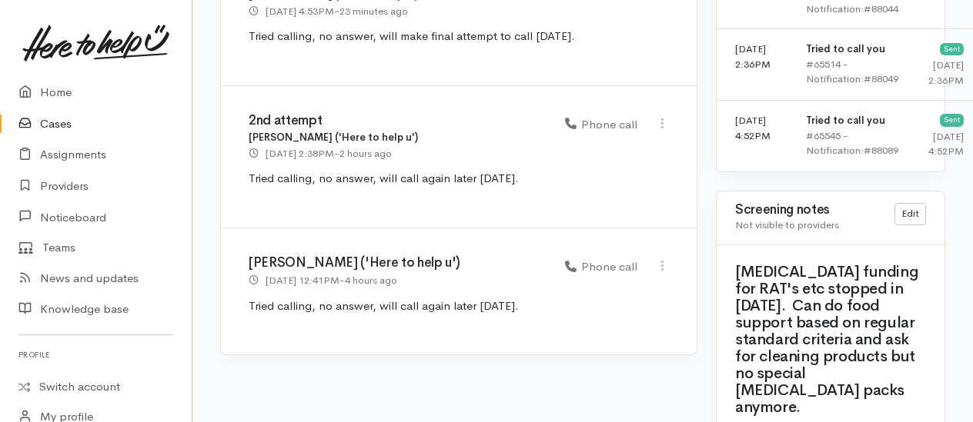
scroll to position [1539, 0]
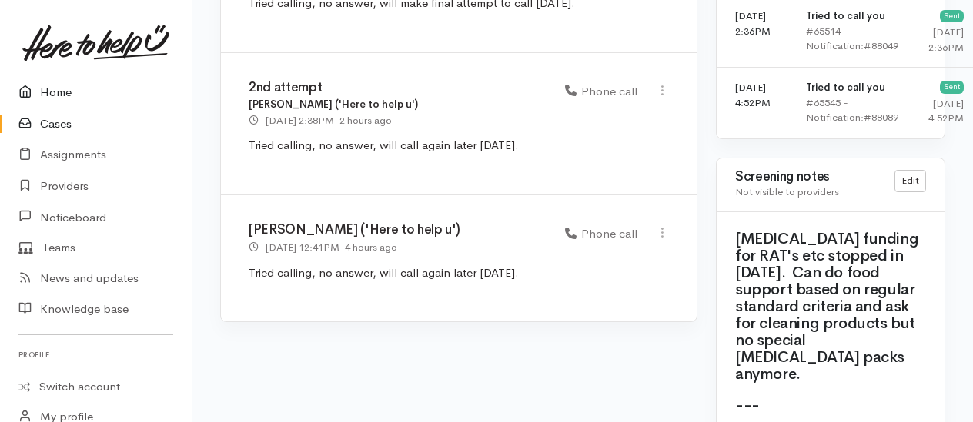
click at [56, 90] on link "Home" at bounding box center [96, 93] width 192 height 32
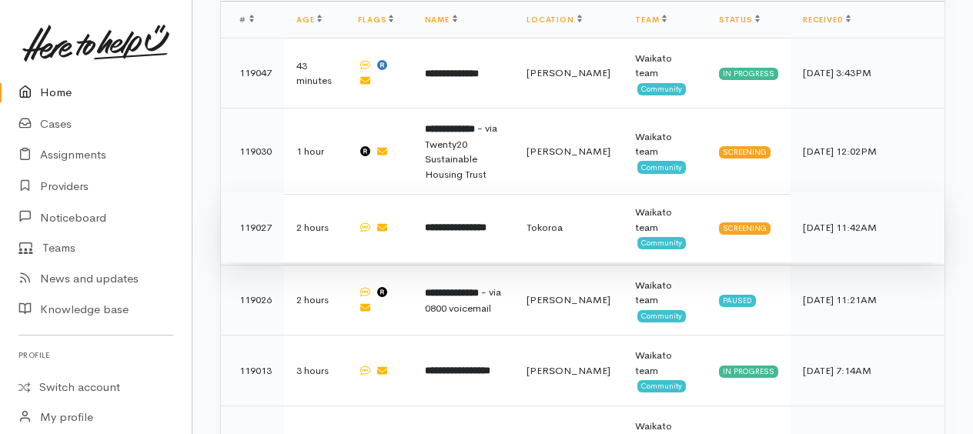
scroll to position [1000, 0]
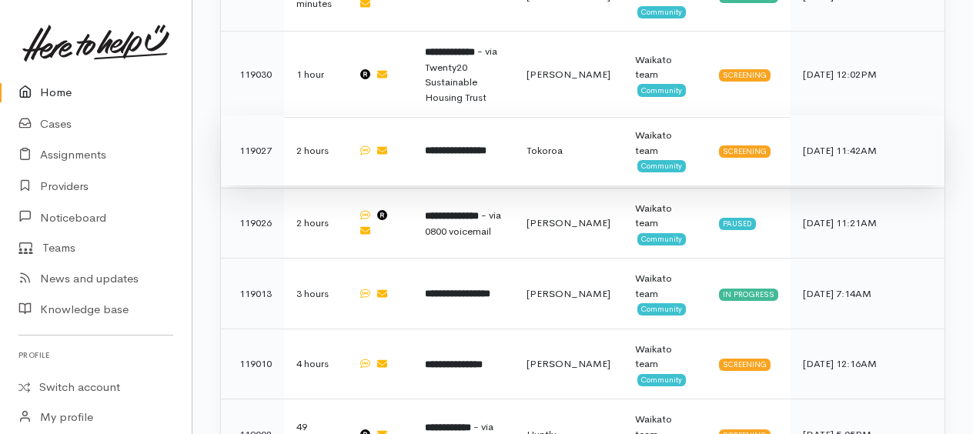
click at [459, 145] on b "**********" at bounding box center [456, 150] width 62 height 10
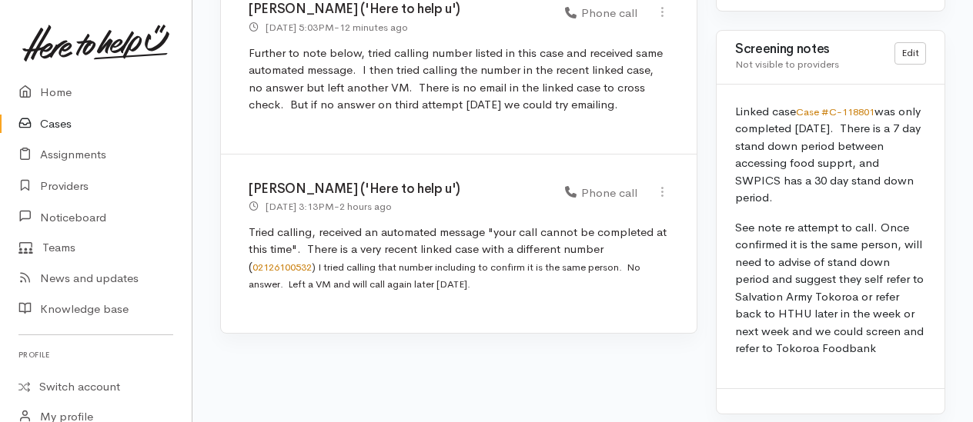
scroll to position [1427, 0]
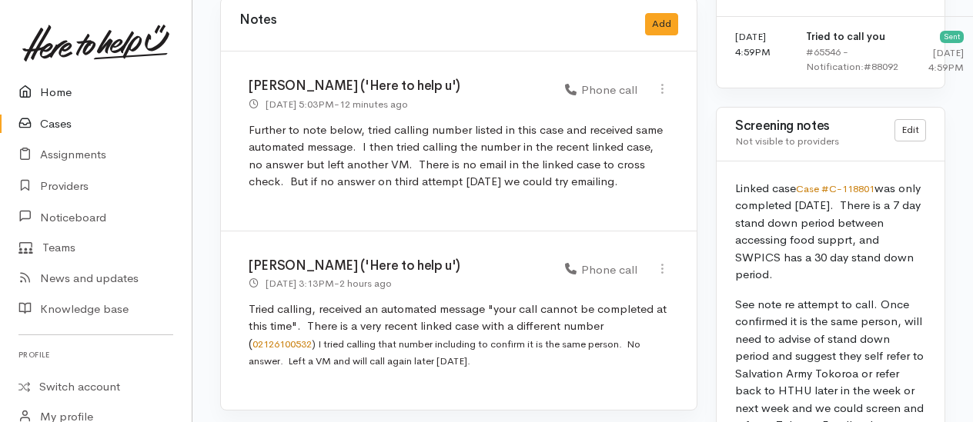
click at [45, 93] on link "Home" at bounding box center [96, 93] width 192 height 32
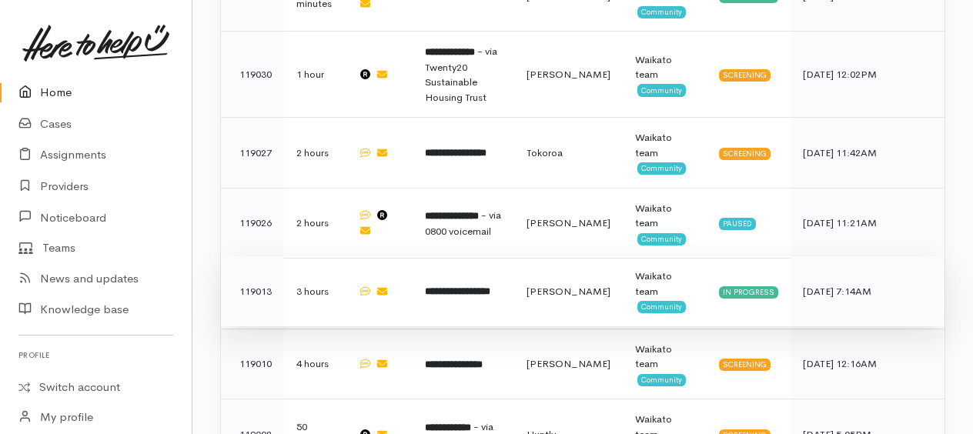
scroll to position [1077, 0]
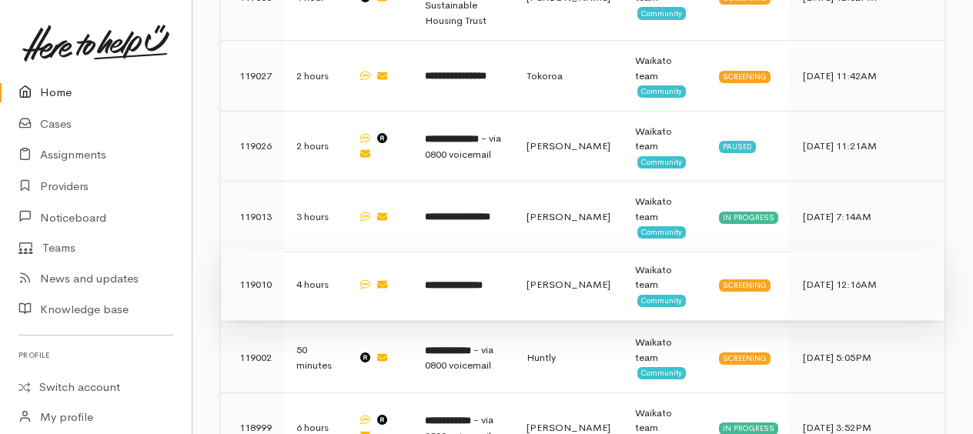
click at [457, 280] on b "**********" at bounding box center [454, 285] width 58 height 10
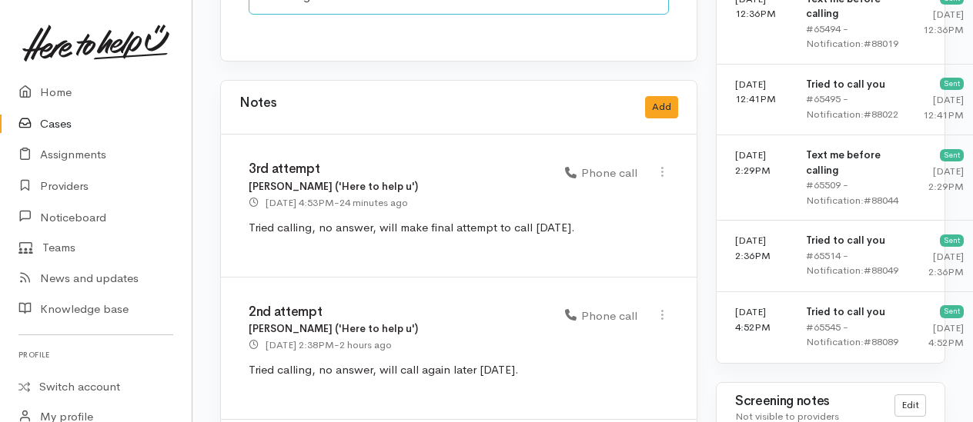
scroll to position [1308, 0]
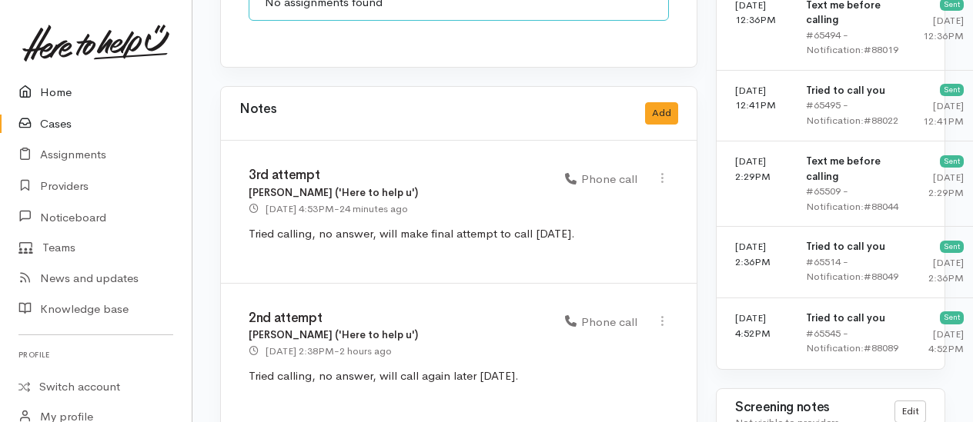
click at [61, 88] on link "Home" at bounding box center [96, 93] width 192 height 32
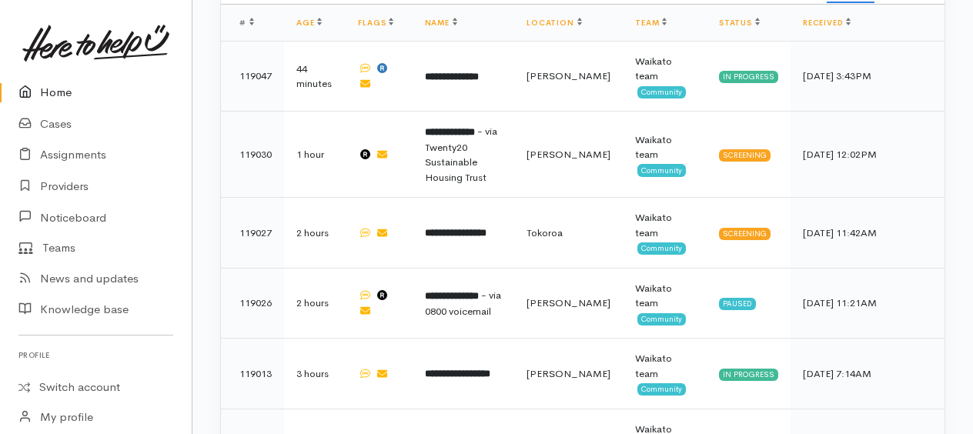
scroll to position [1077, 0]
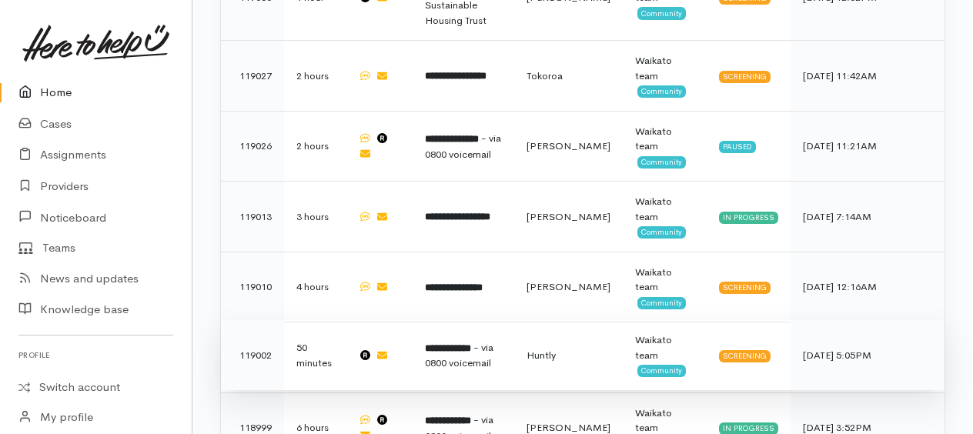
click at [485, 341] on span "- via 0800 voicemail" at bounding box center [459, 355] width 68 height 29
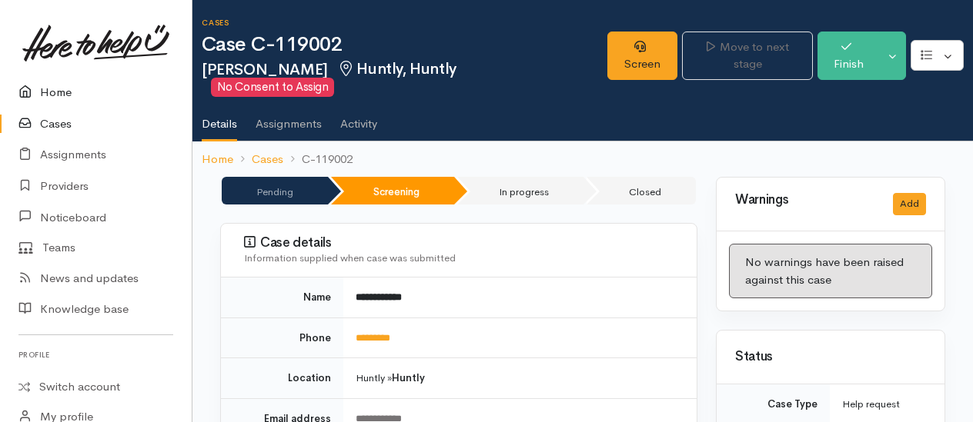
click at [49, 90] on link "Home" at bounding box center [96, 93] width 192 height 32
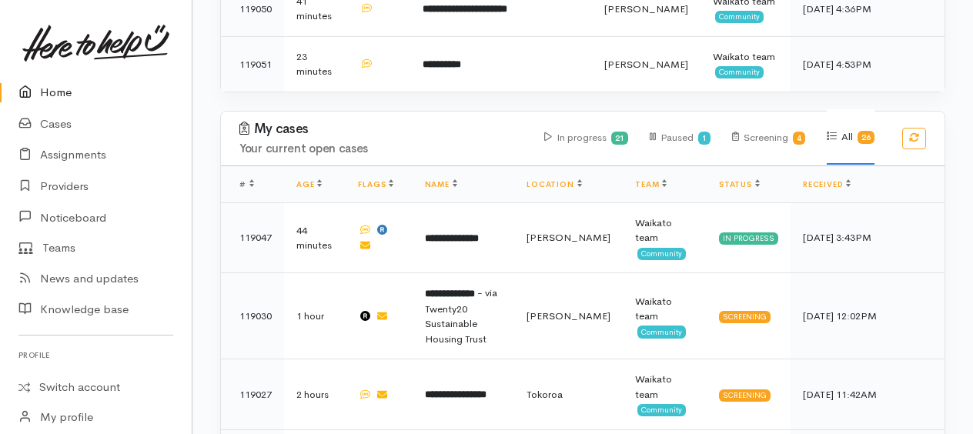
scroll to position [736, 0]
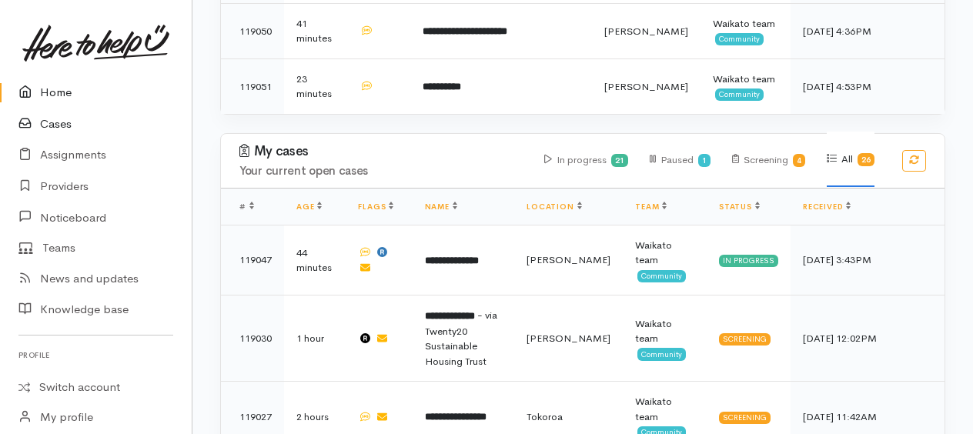
click at [55, 122] on link "Cases" at bounding box center [96, 125] width 192 height 32
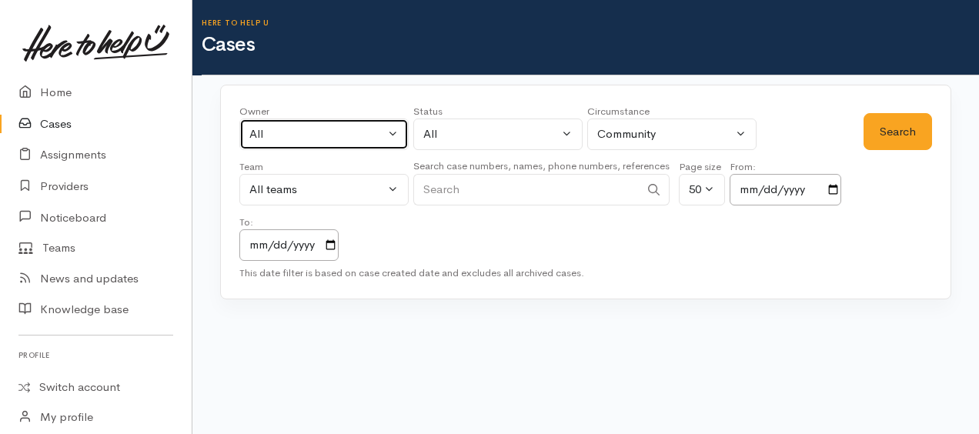
drag, startPoint x: 275, startPoint y: 134, endPoint x: 283, endPoint y: 146, distance: 14.5
click at [275, 134] on div "All" at bounding box center [316, 134] width 135 height 18
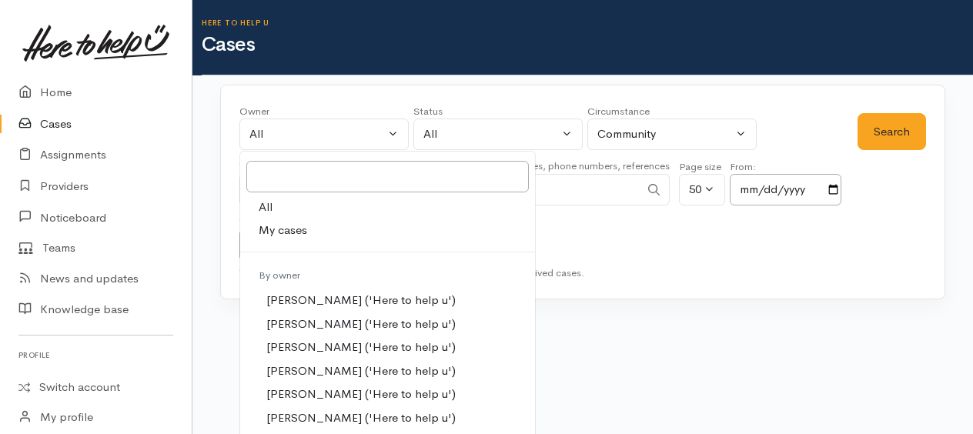
click at [299, 226] on span "My cases" at bounding box center [283, 231] width 48 height 18
select select "1759"
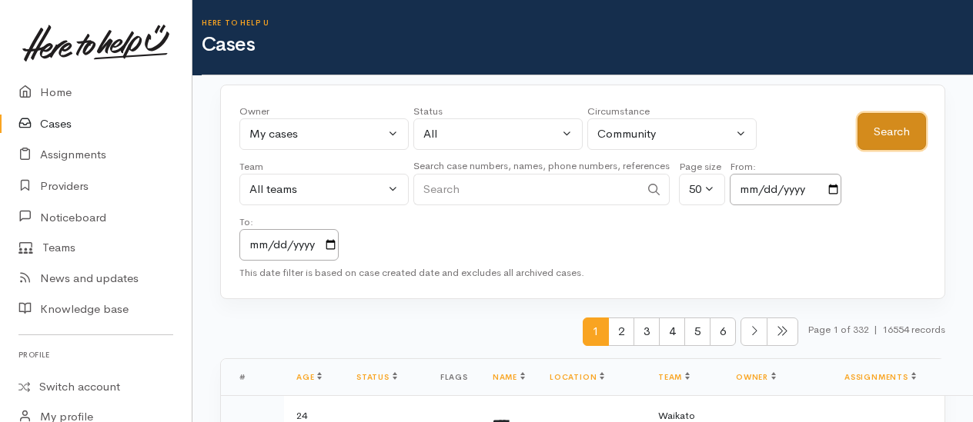
click at [896, 129] on button "Search" at bounding box center [891, 132] width 68 height 38
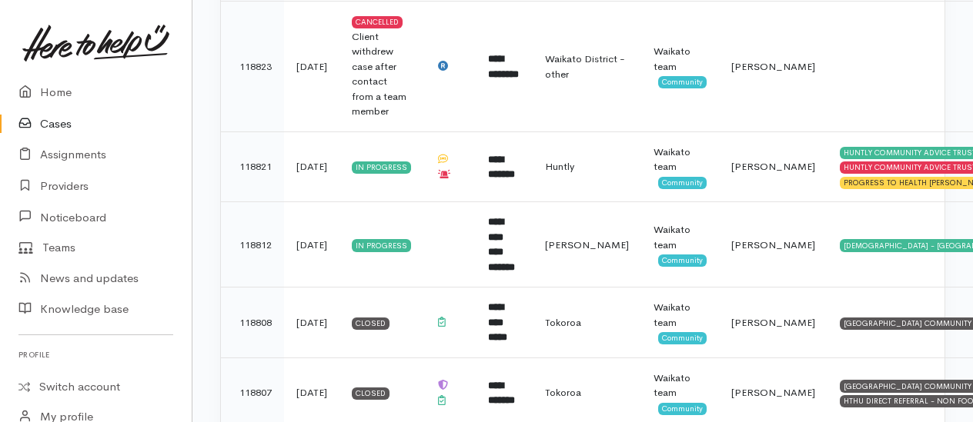
scroll to position [2924, 0]
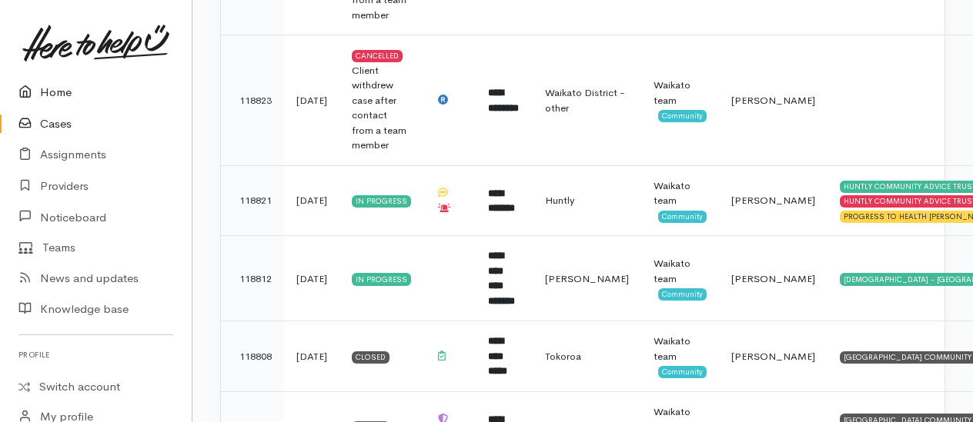
click at [62, 91] on link "Home" at bounding box center [96, 93] width 192 height 32
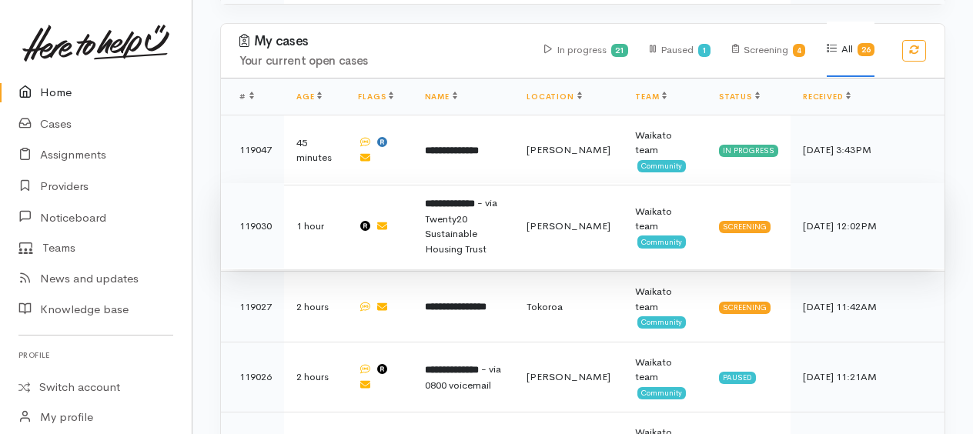
scroll to position [846, 0]
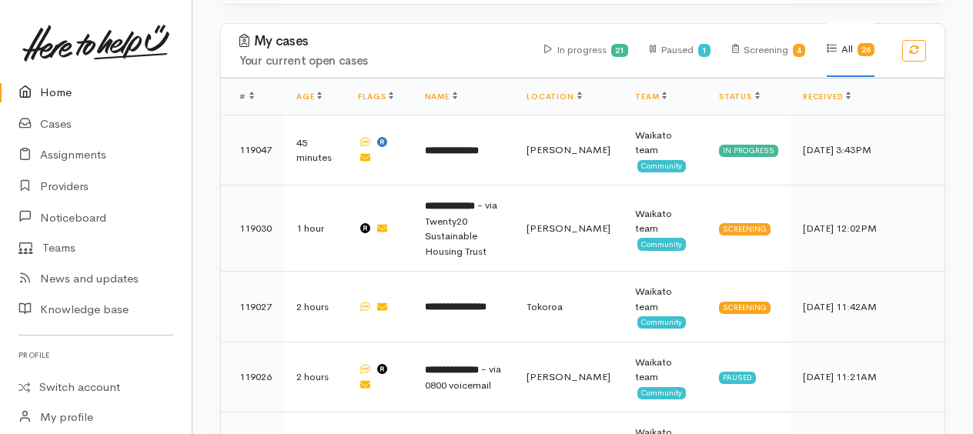
click at [62, 91] on link "Home" at bounding box center [96, 93] width 192 height 32
